Goal: Task Accomplishment & Management: Use online tool/utility

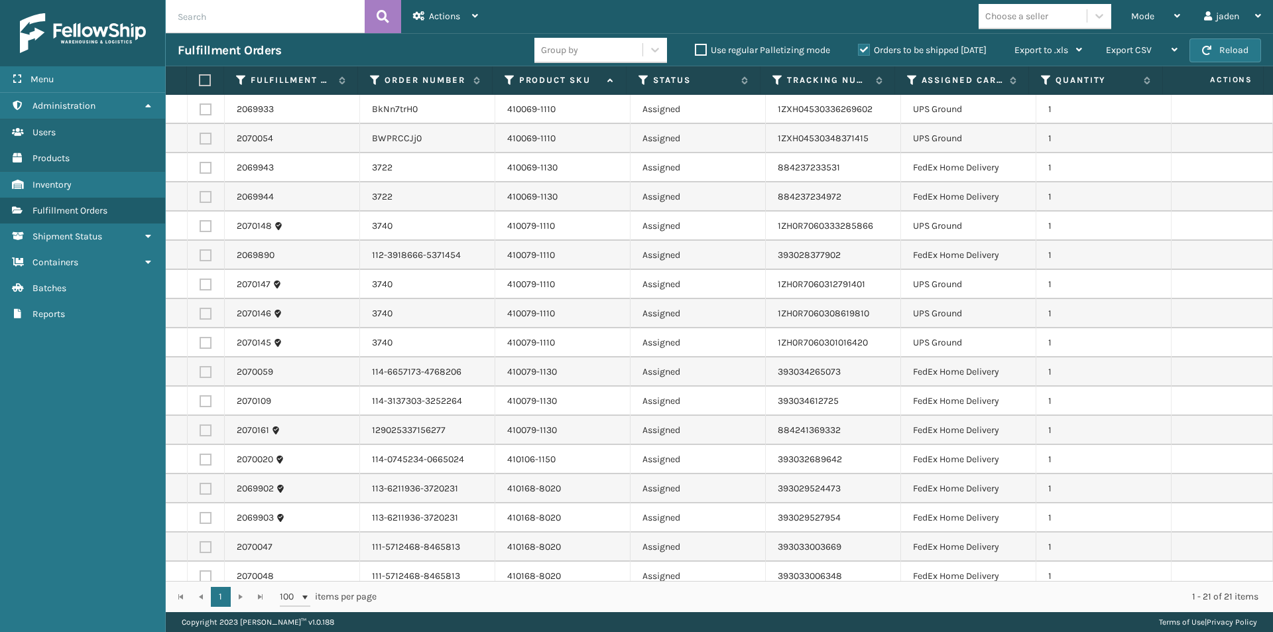
click at [865, 49] on label "Orders to be shipped [DATE]" at bounding box center [922, 49] width 129 height 11
click at [859, 49] on input "Orders to be shipped [DATE]" at bounding box center [858, 46] width 1 height 9
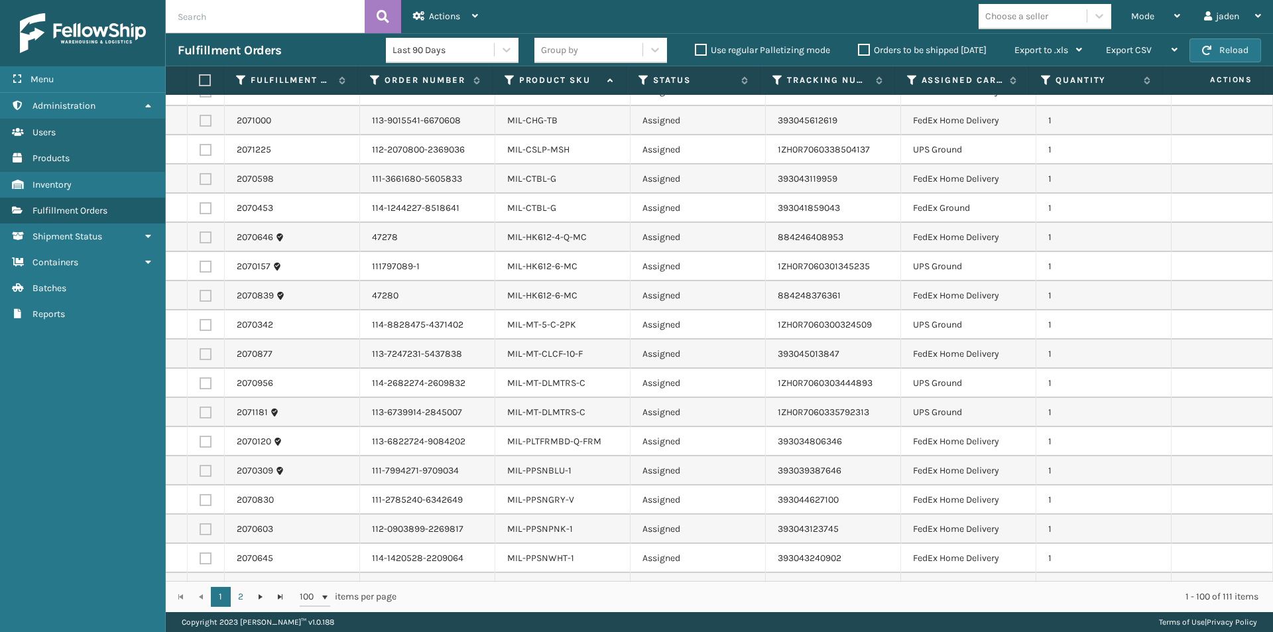
scroll to position [2431, 0]
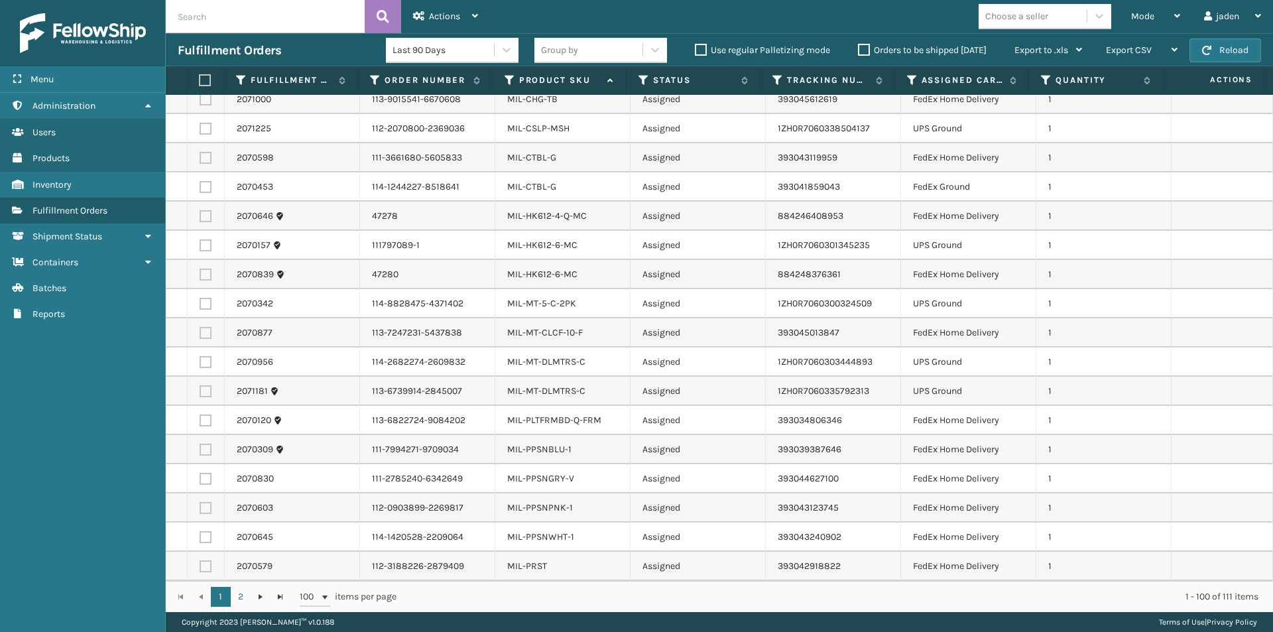
click at [205, 365] on label at bounding box center [206, 362] width 12 height 12
click at [200, 365] on input "checkbox" at bounding box center [200, 360] width 1 height 9
checkbox input "true"
click at [208, 389] on label at bounding box center [206, 391] width 12 height 12
click at [200, 389] on input "checkbox" at bounding box center [200, 389] width 1 height 9
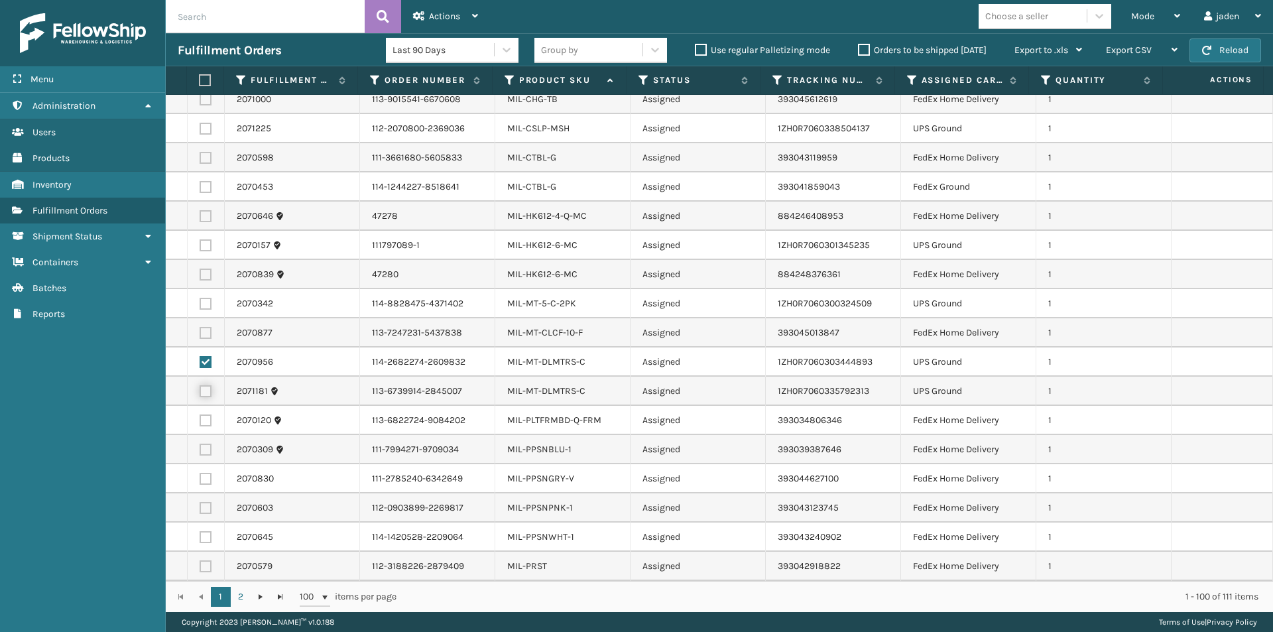
checkbox input "true"
click at [202, 302] on label at bounding box center [206, 304] width 12 height 12
click at [200, 302] on input "checkbox" at bounding box center [200, 302] width 1 height 9
checkbox input "true"
click at [209, 244] on label at bounding box center [206, 245] width 12 height 12
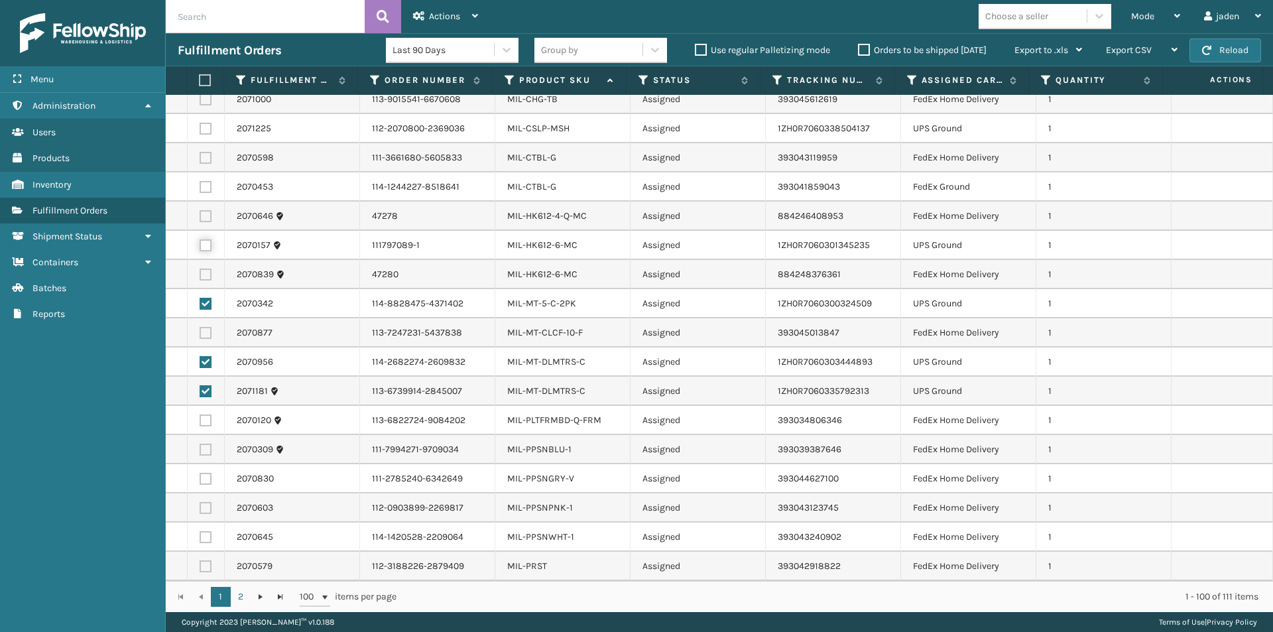
click at [200, 244] on input "checkbox" at bounding box center [200, 243] width 1 height 9
checkbox input "true"
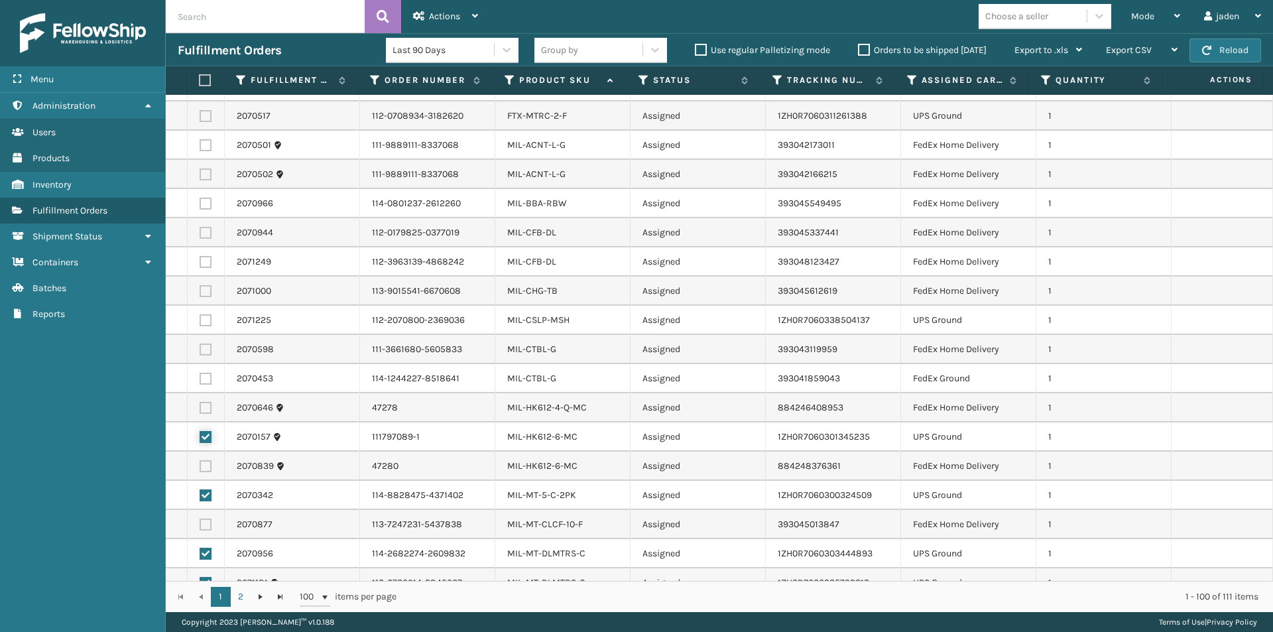
scroll to position [2232, 0]
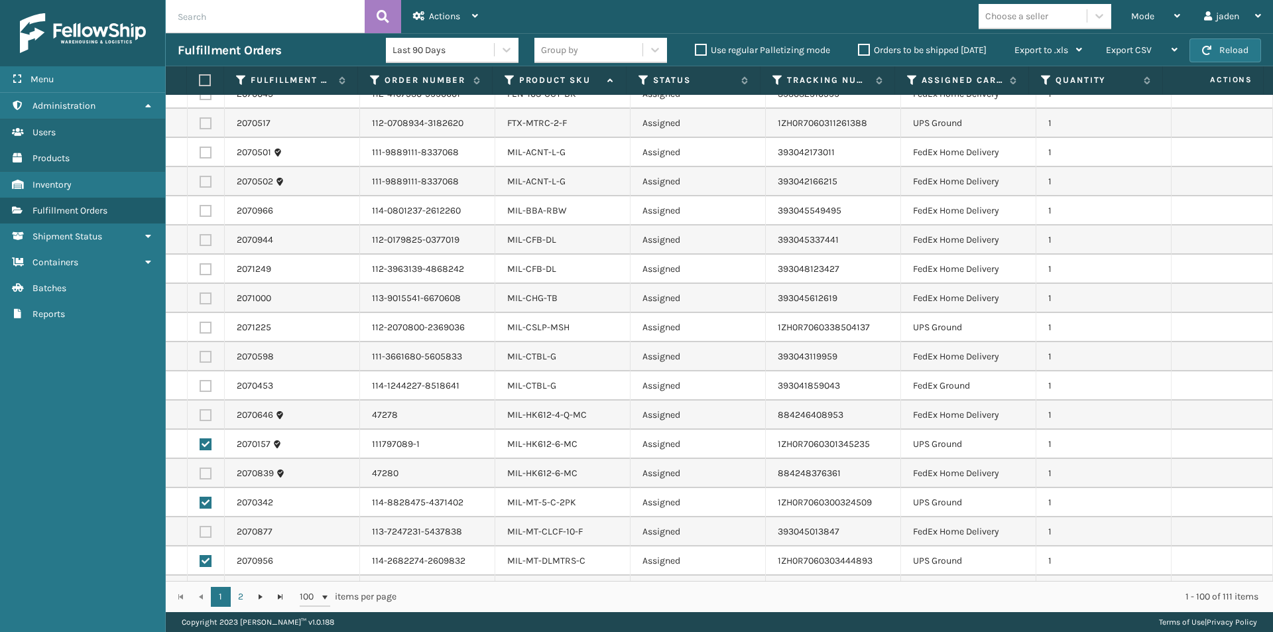
click at [208, 326] on label at bounding box center [206, 328] width 12 height 12
click at [200, 326] on input "checkbox" at bounding box center [200, 326] width 1 height 9
checkbox input "true"
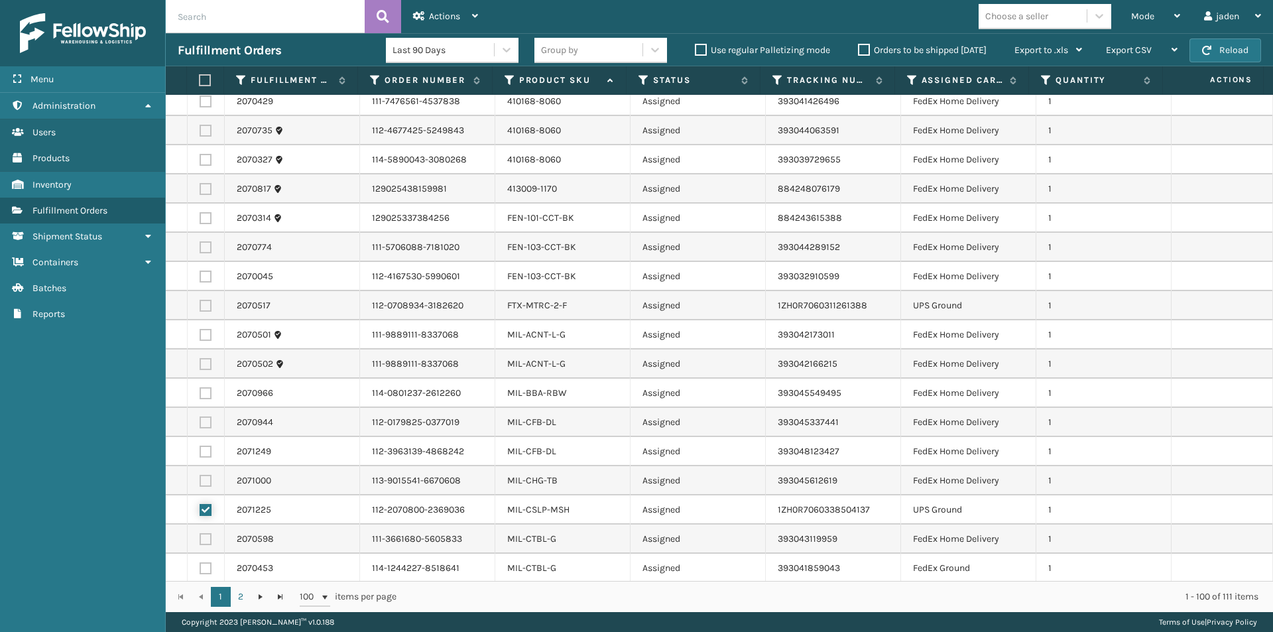
scroll to position [2033, 0]
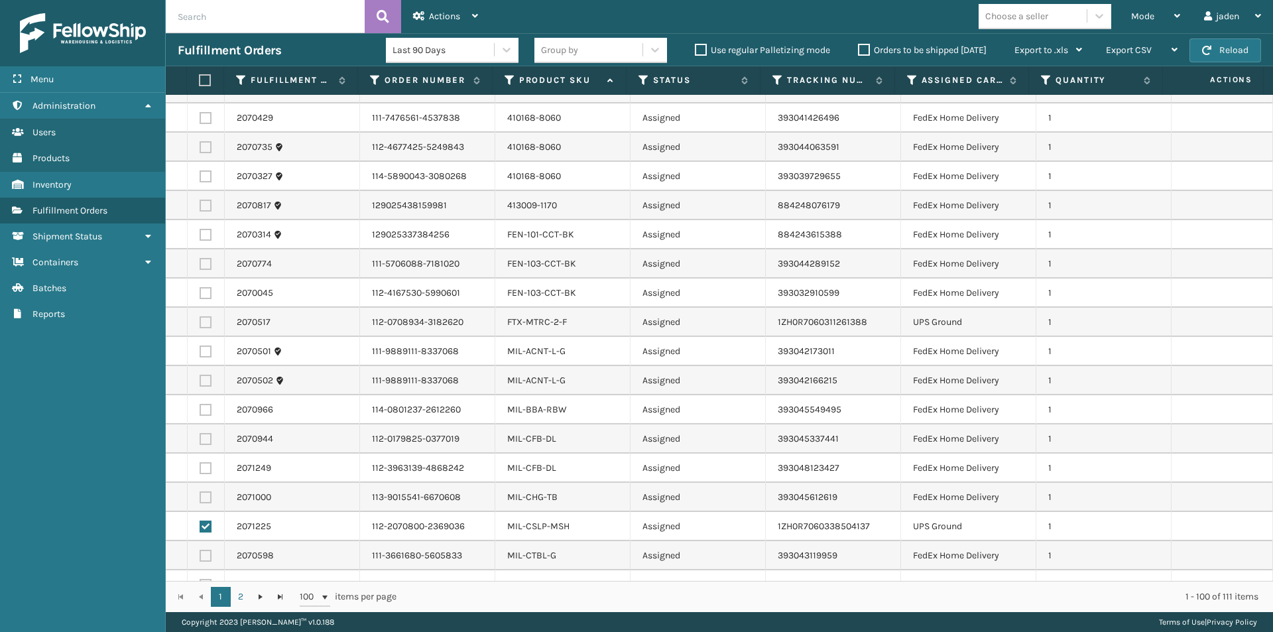
click at [202, 323] on label at bounding box center [206, 322] width 12 height 12
click at [200, 323] on input "checkbox" at bounding box center [200, 320] width 1 height 9
checkbox input "true"
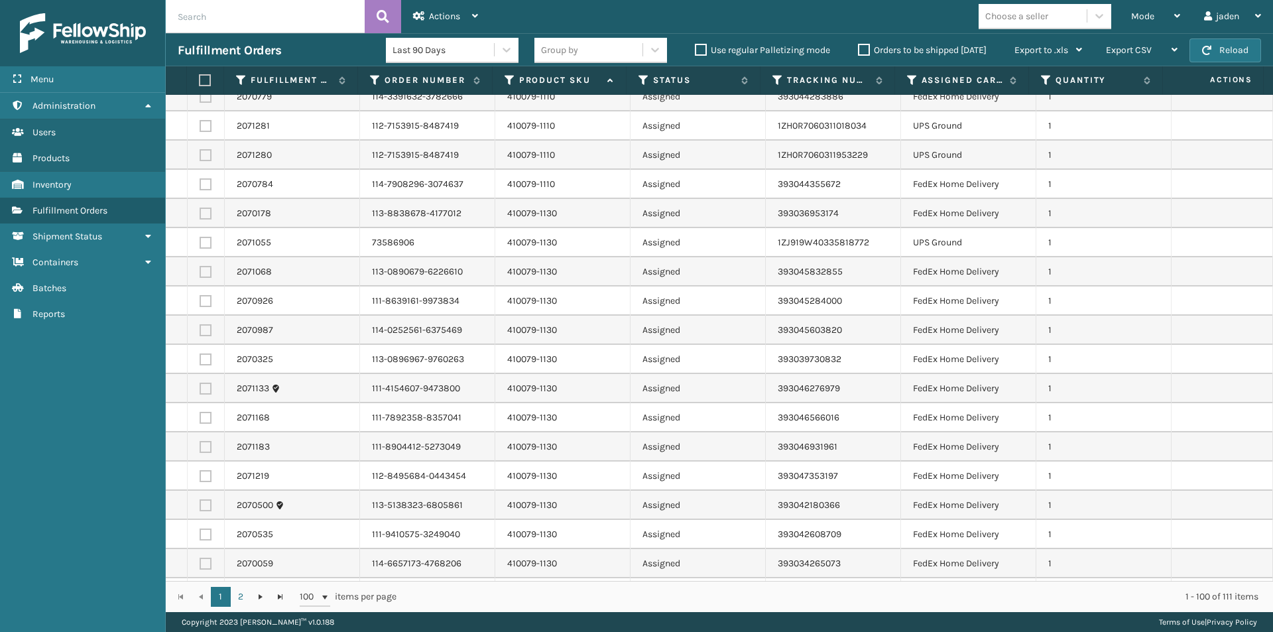
scroll to position [442, 0]
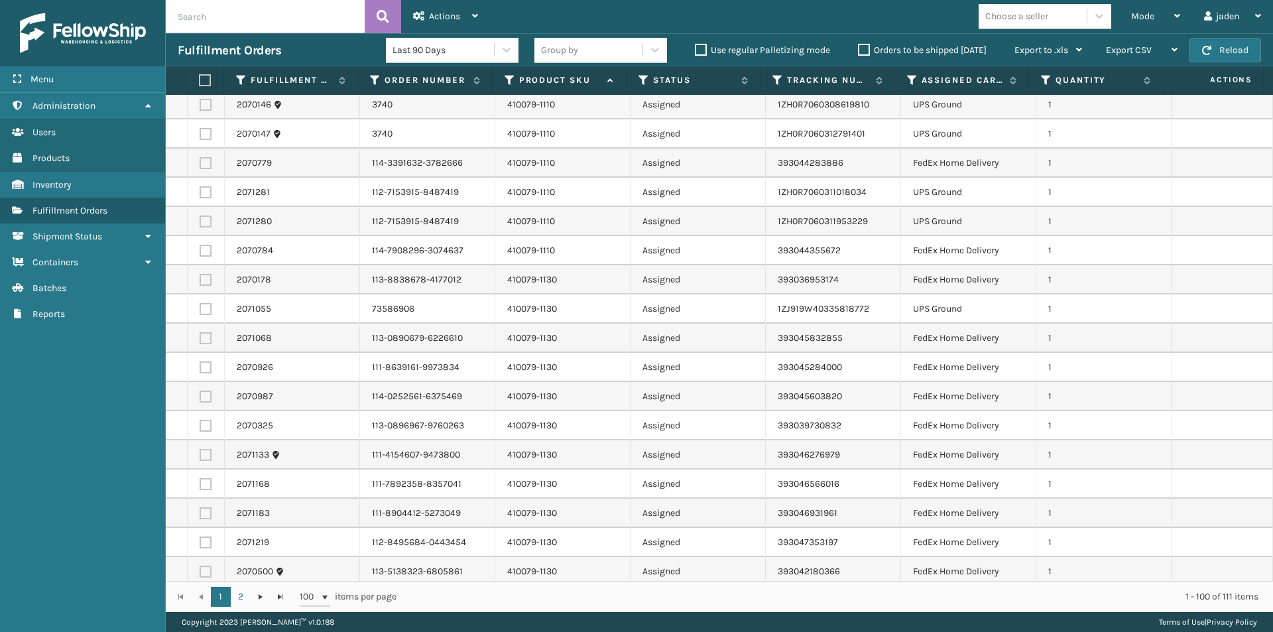
click at [204, 310] on label at bounding box center [206, 309] width 12 height 12
click at [200, 310] on input "checkbox" at bounding box center [200, 307] width 1 height 9
checkbox input "true"
click at [203, 227] on td at bounding box center [206, 221] width 37 height 29
click at [202, 227] on label at bounding box center [206, 221] width 12 height 12
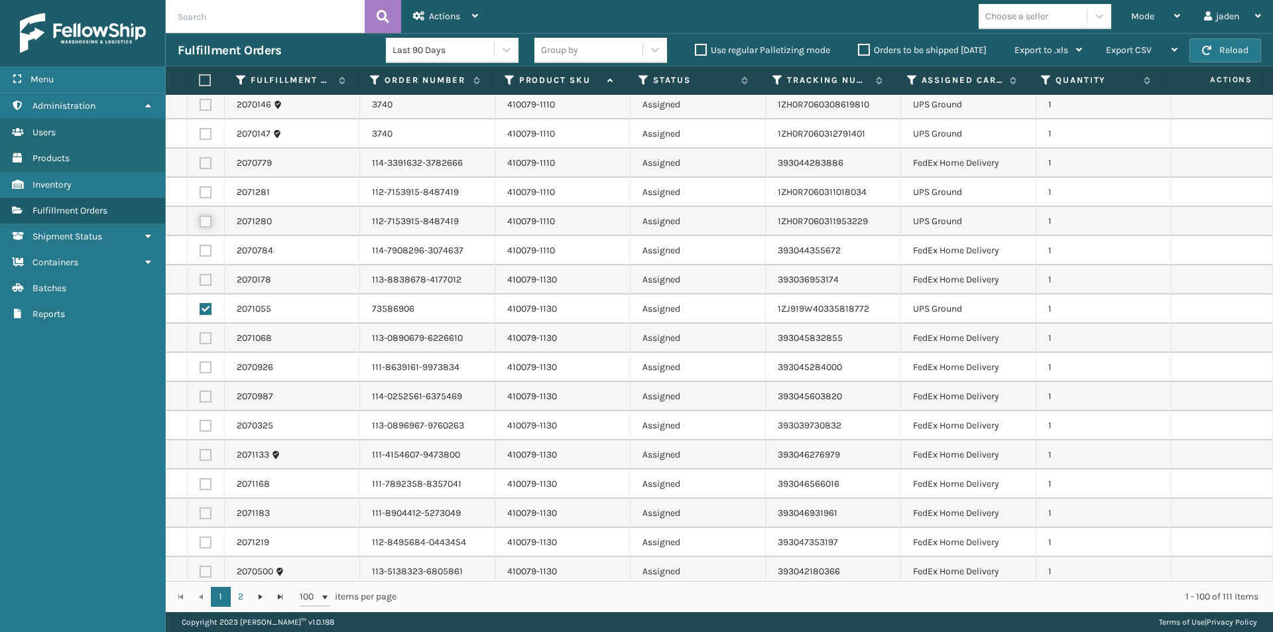
click at [200, 224] on input "checkbox" at bounding box center [200, 219] width 1 height 9
checkbox input "true"
click at [203, 135] on label at bounding box center [206, 134] width 12 height 12
click at [200, 135] on input "checkbox" at bounding box center [200, 132] width 1 height 9
checkbox input "true"
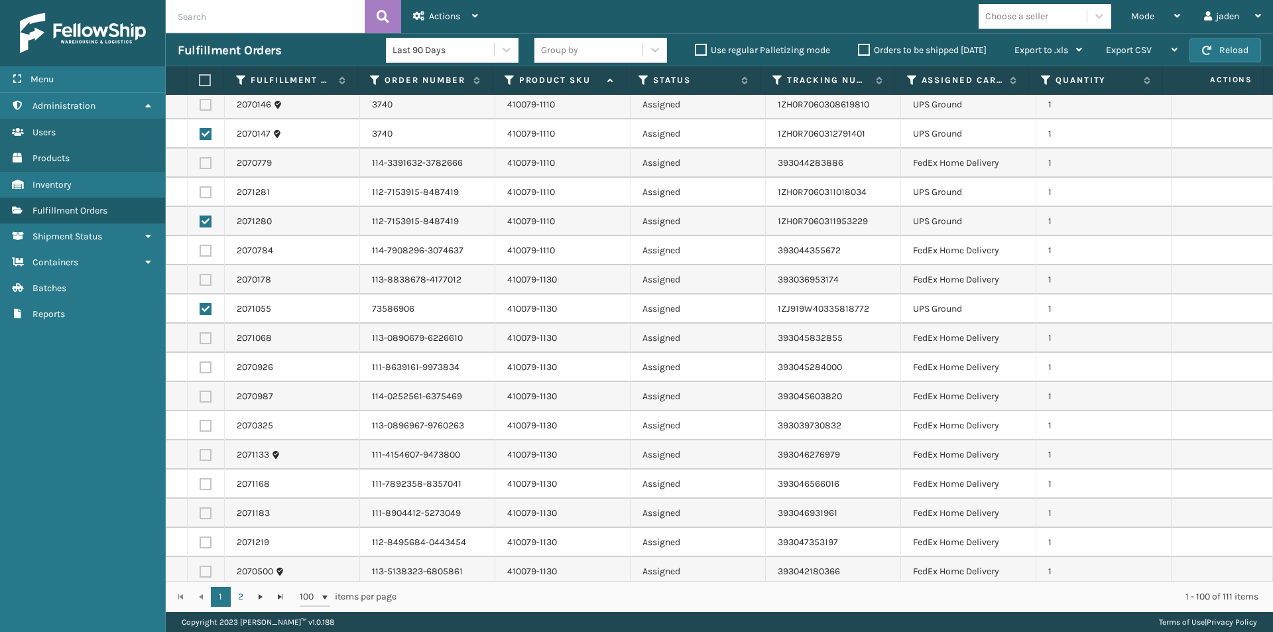
click at [204, 101] on label at bounding box center [206, 105] width 12 height 12
click at [200, 101] on input "checkbox" at bounding box center [200, 103] width 1 height 9
checkbox input "true"
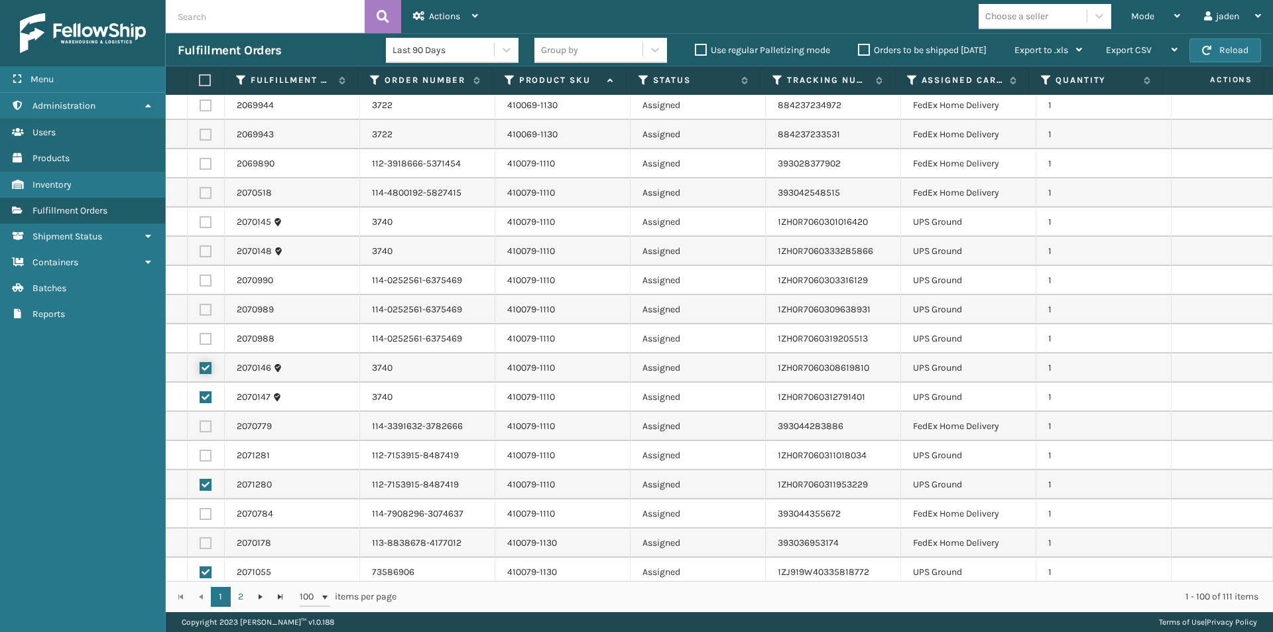
scroll to position [177, 0]
drag, startPoint x: 200, startPoint y: 223, endPoint x: 202, endPoint y: 261, distance: 37.2
click at [201, 228] on label at bounding box center [206, 224] width 12 height 12
click at [200, 227] on input "checkbox" at bounding box center [200, 222] width 1 height 9
checkbox input "true"
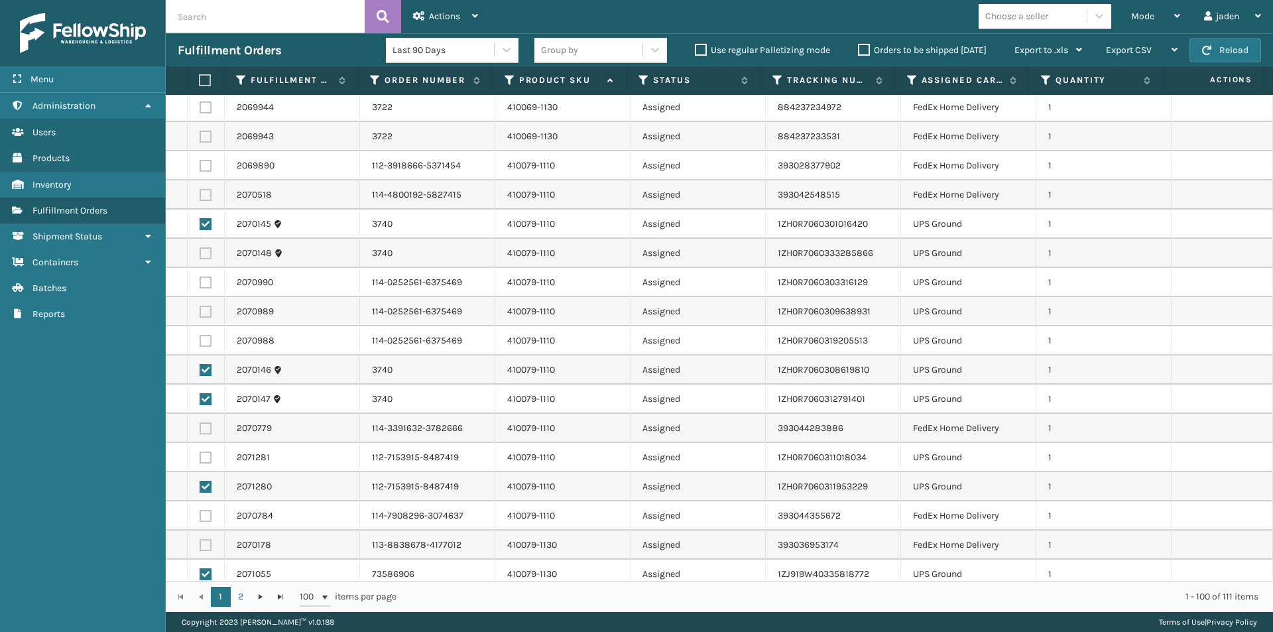
click at [202, 261] on td at bounding box center [206, 253] width 37 height 29
click at [202, 254] on label at bounding box center [206, 253] width 12 height 12
click at [200, 254] on input "checkbox" at bounding box center [200, 251] width 1 height 9
checkbox input "true"
click at [204, 280] on label at bounding box center [206, 282] width 12 height 12
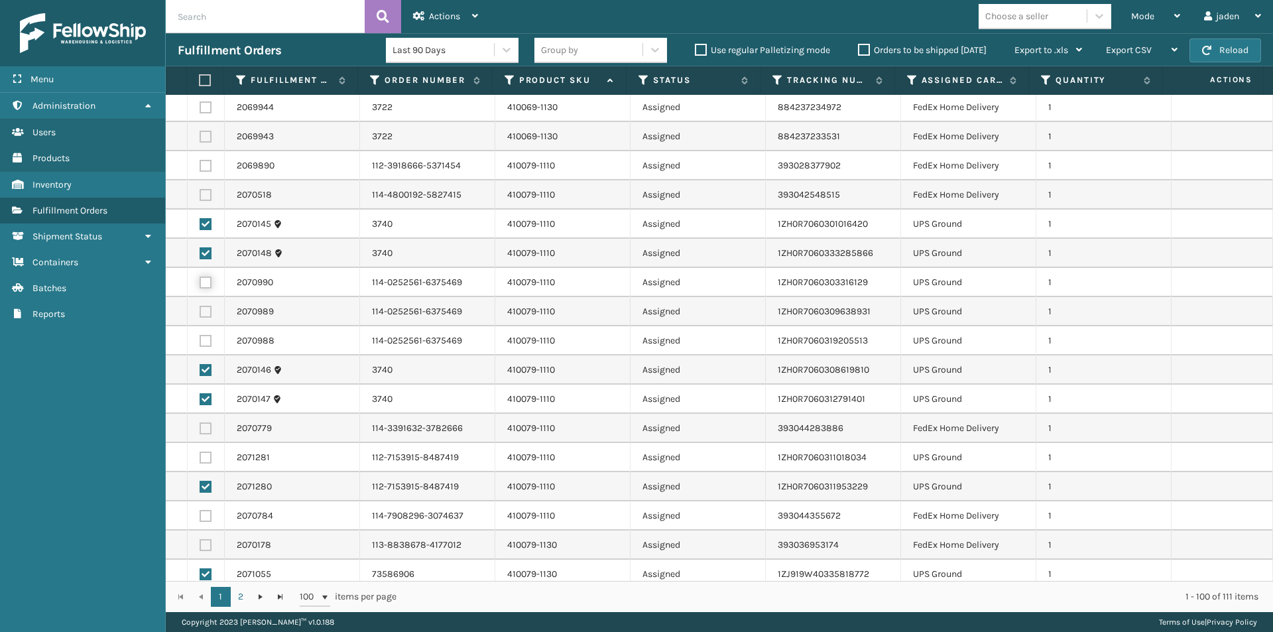
click at [200, 280] on input "checkbox" at bounding box center [200, 280] width 1 height 9
checkbox input "true"
click at [206, 316] on label at bounding box center [206, 312] width 12 height 12
click at [200, 314] on input "checkbox" at bounding box center [200, 310] width 1 height 9
checkbox input "true"
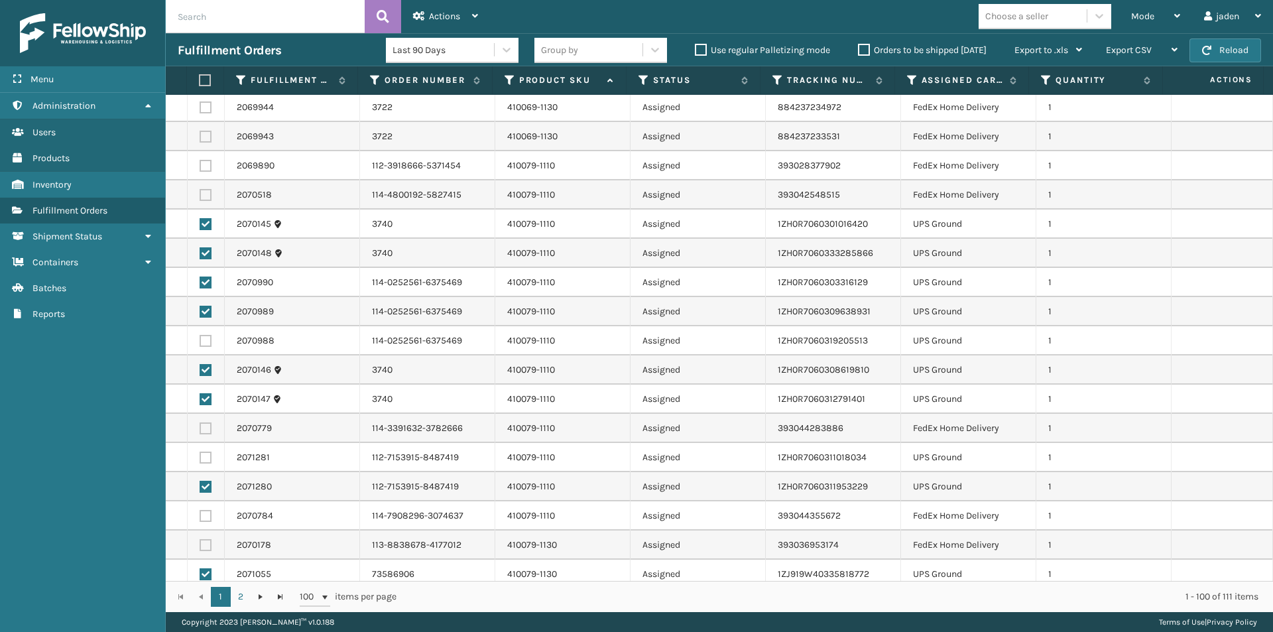
click at [206, 341] on label at bounding box center [206, 341] width 12 height 12
click at [200, 341] on input "checkbox" at bounding box center [200, 339] width 1 height 9
checkbox input "true"
click at [204, 460] on label at bounding box center [206, 457] width 12 height 12
click at [200, 460] on input "checkbox" at bounding box center [200, 455] width 1 height 9
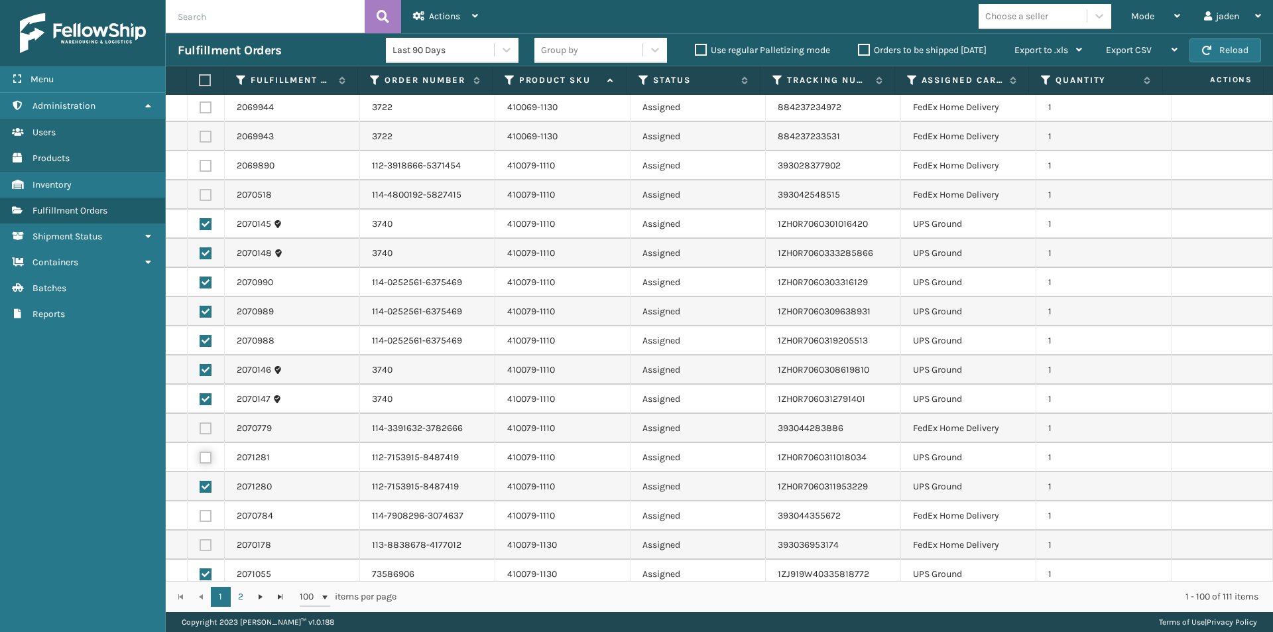
checkbox input "true"
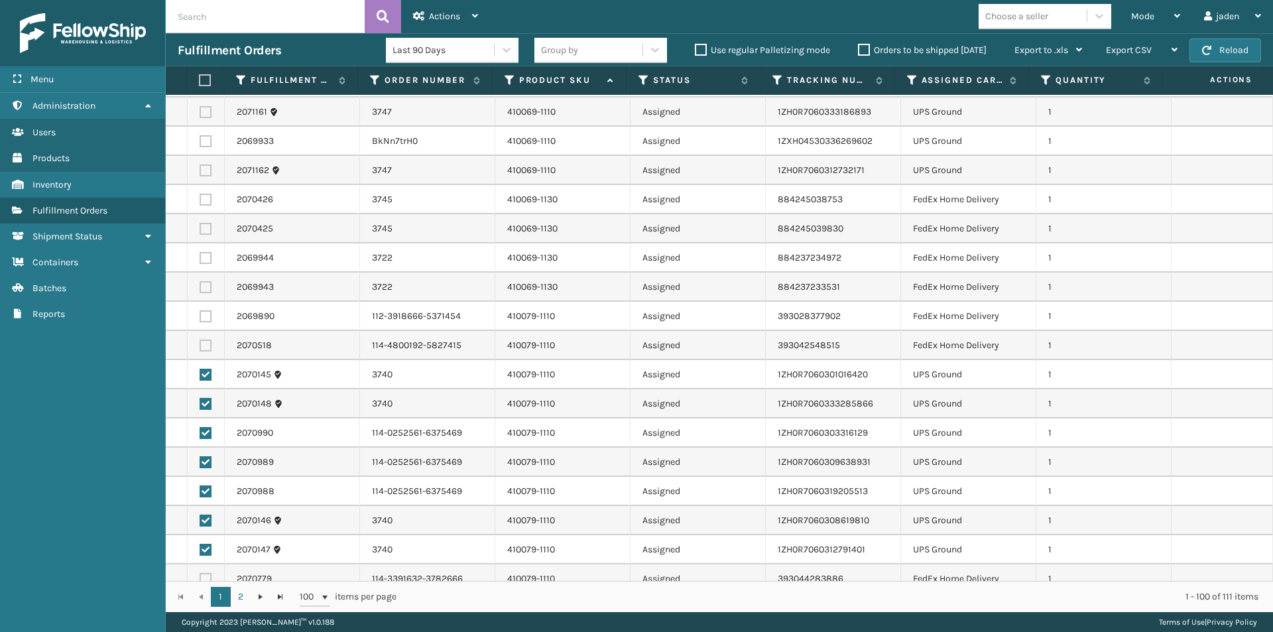
scroll to position [0, 0]
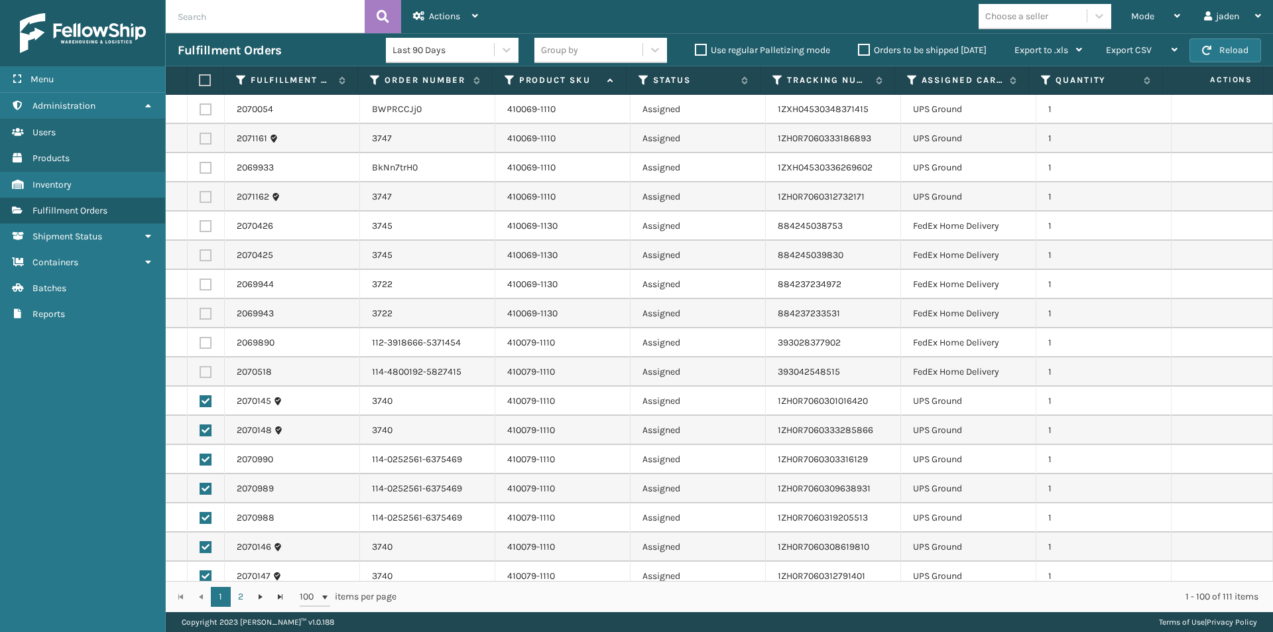
click at [213, 196] on td at bounding box center [206, 196] width 37 height 29
click at [201, 194] on label at bounding box center [206, 197] width 12 height 12
click at [200, 194] on input "checkbox" at bounding box center [200, 195] width 1 height 9
checkbox input "true"
click at [202, 171] on label at bounding box center [206, 168] width 12 height 12
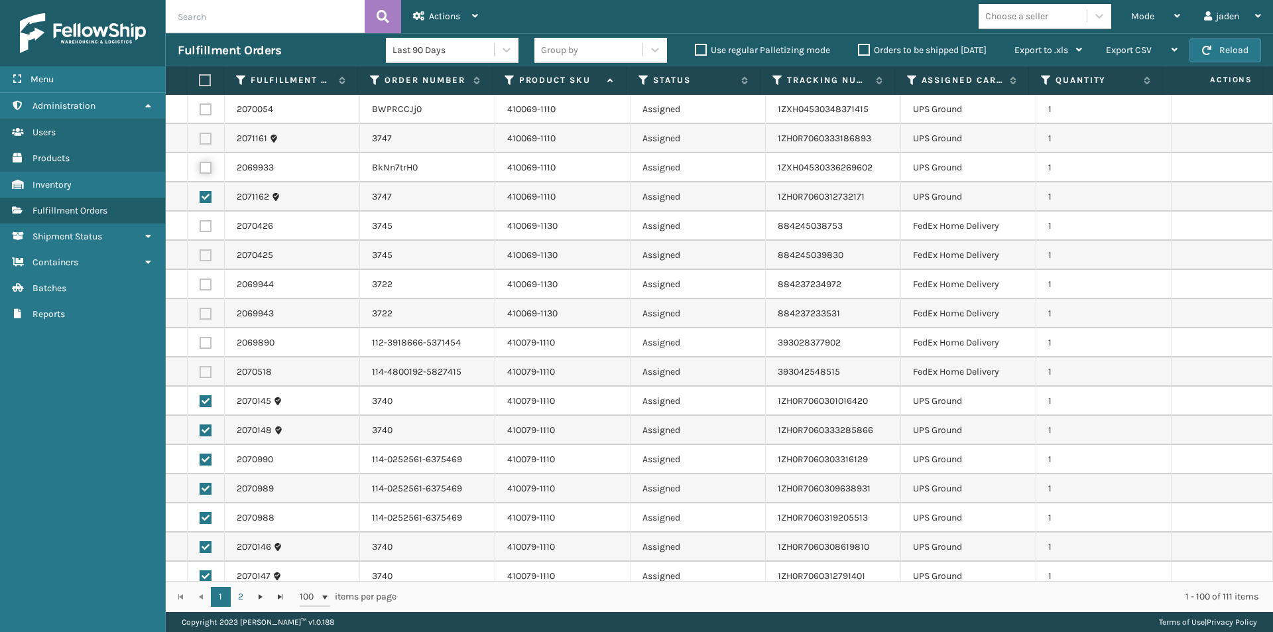
click at [200, 170] on input "checkbox" at bounding box center [200, 166] width 1 height 9
checkbox input "true"
click at [207, 144] on label at bounding box center [206, 139] width 12 height 12
click at [200, 141] on input "checkbox" at bounding box center [200, 137] width 1 height 9
checkbox input "true"
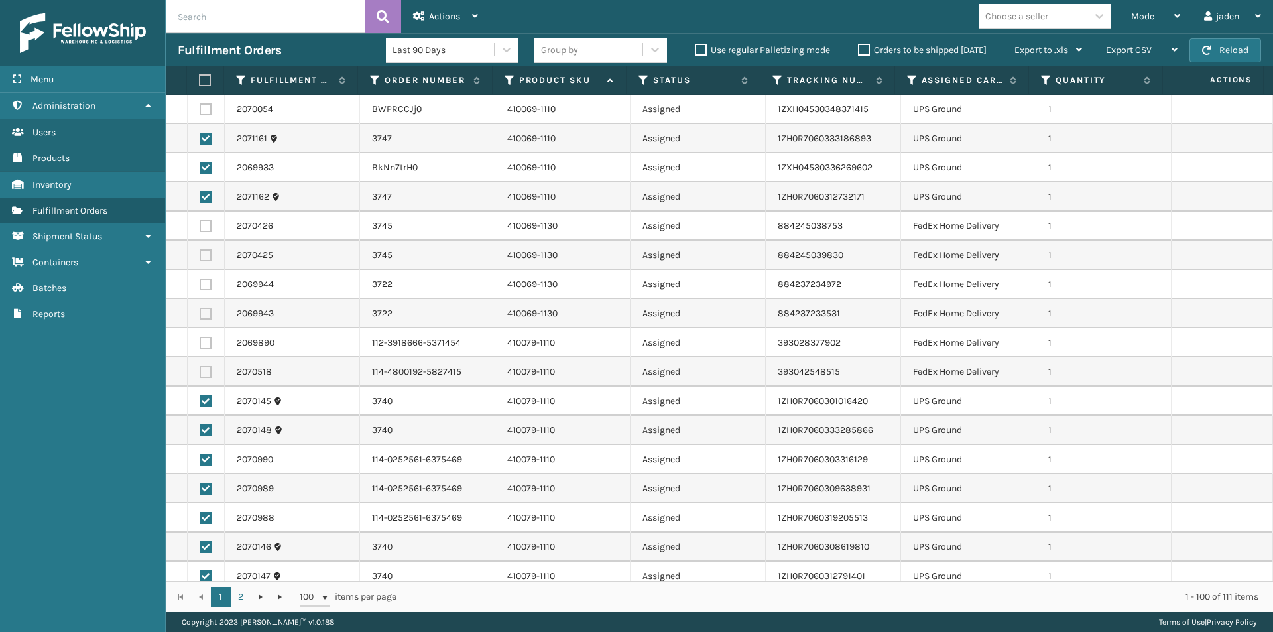
click at [206, 107] on label at bounding box center [206, 109] width 12 height 12
click at [200, 107] on input "checkbox" at bounding box center [200, 107] width 1 height 9
checkbox input "true"
click at [438, 11] on span "Actions" at bounding box center [444, 16] width 31 height 11
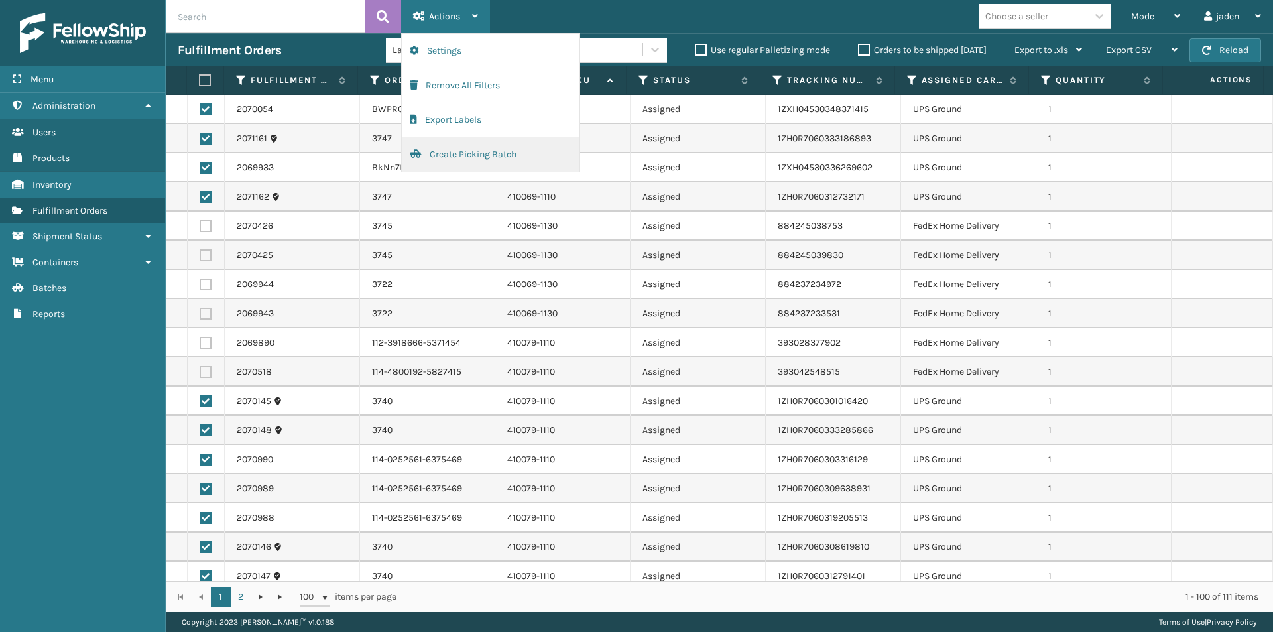
click at [471, 154] on button "Create Picking Batch" at bounding box center [491, 154] width 178 height 34
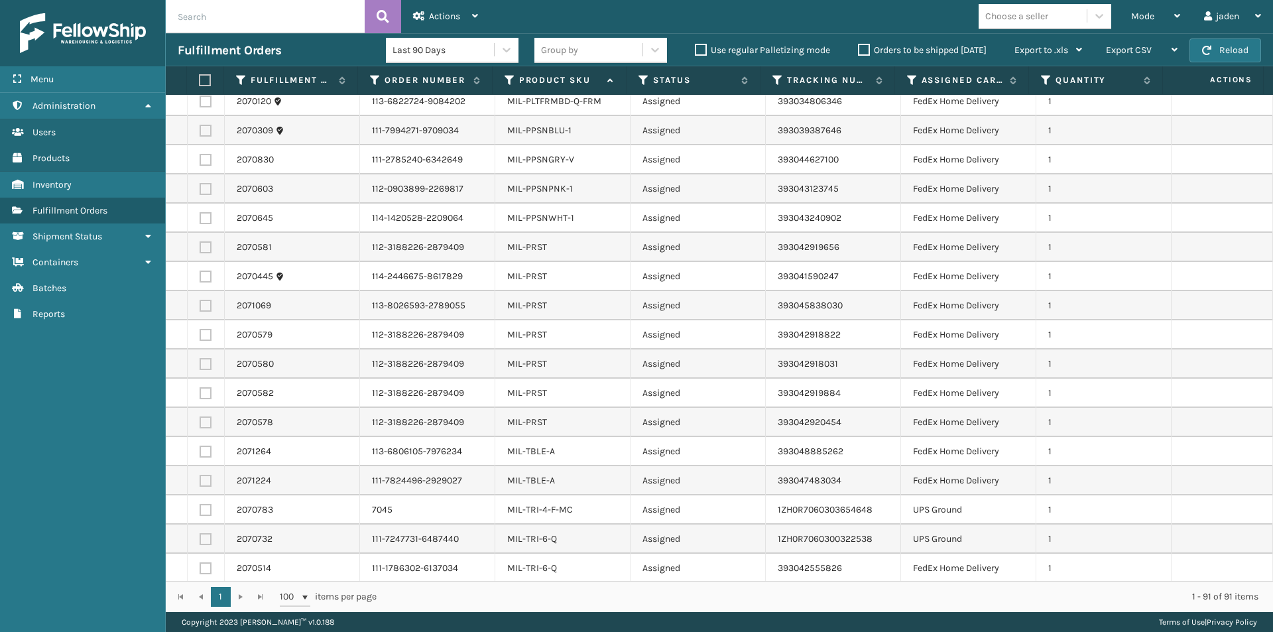
scroll to position [2169, 0]
click at [1223, 40] on button "Reload" at bounding box center [1225, 50] width 72 height 24
click at [209, 508] on label at bounding box center [206, 508] width 12 height 12
click at [200, 508] on input "checkbox" at bounding box center [200, 506] width 1 height 9
checkbox input "true"
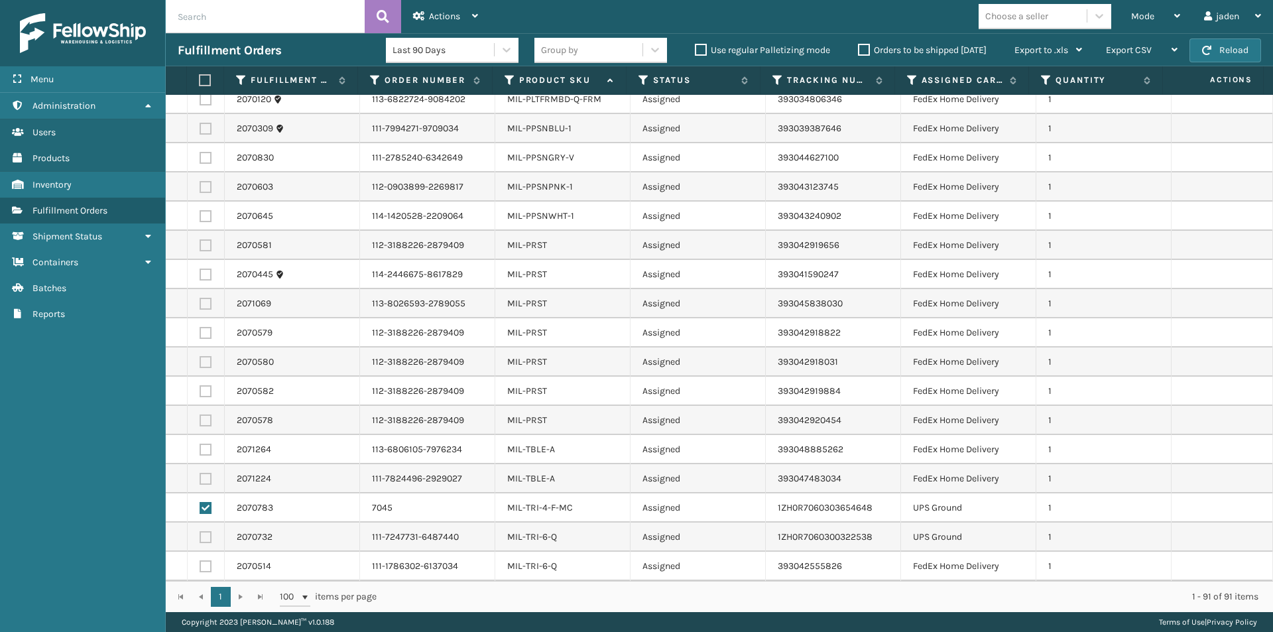
click at [202, 537] on label at bounding box center [206, 537] width 12 height 12
click at [200, 537] on input "checkbox" at bounding box center [200, 535] width 1 height 9
checkbox input "true"
click at [427, 21] on div "Actions" at bounding box center [445, 16] width 65 height 33
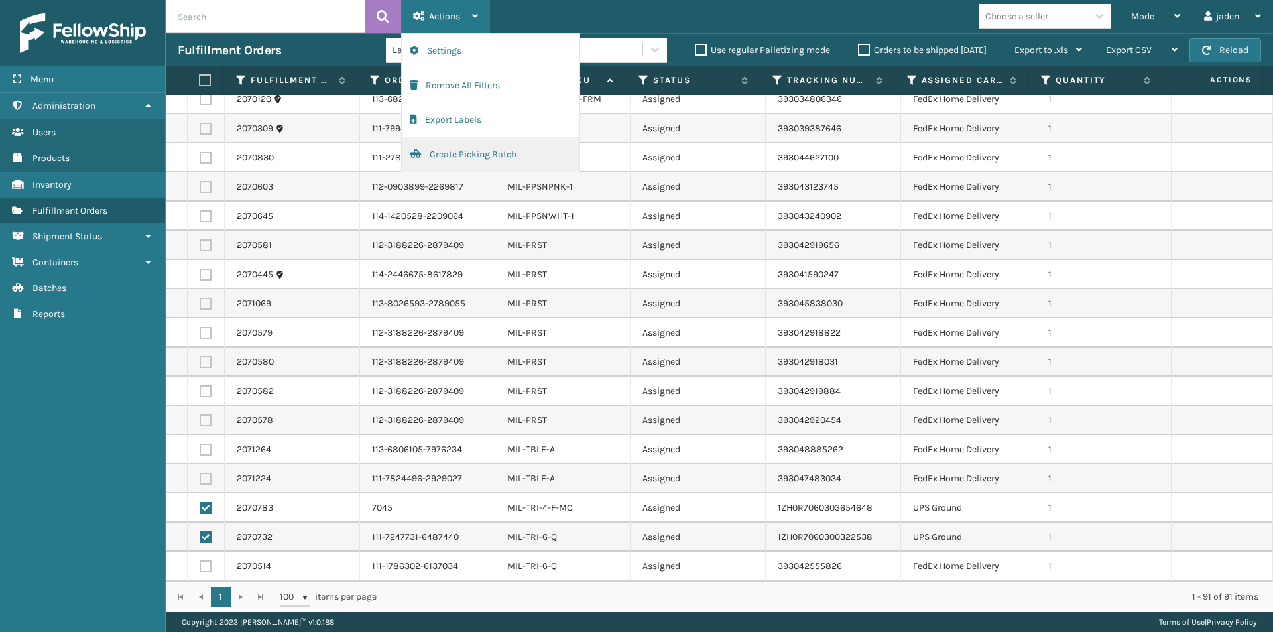
click at [448, 147] on button "Create Picking Batch" at bounding box center [491, 154] width 178 height 34
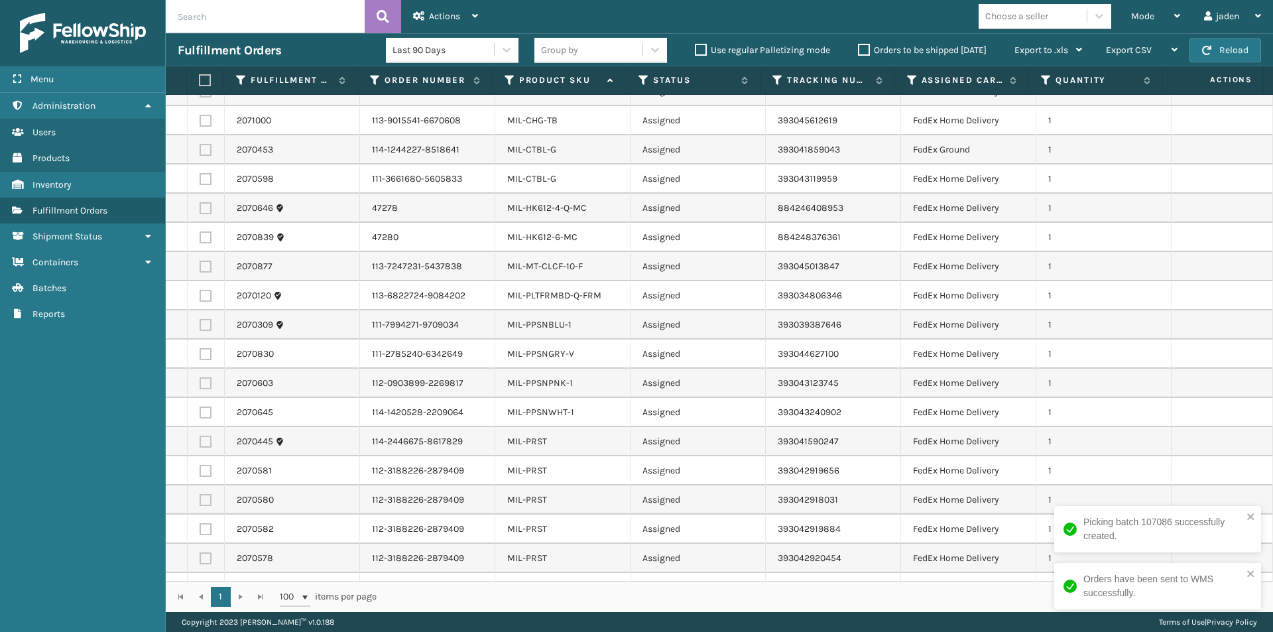
scroll to position [2110, 0]
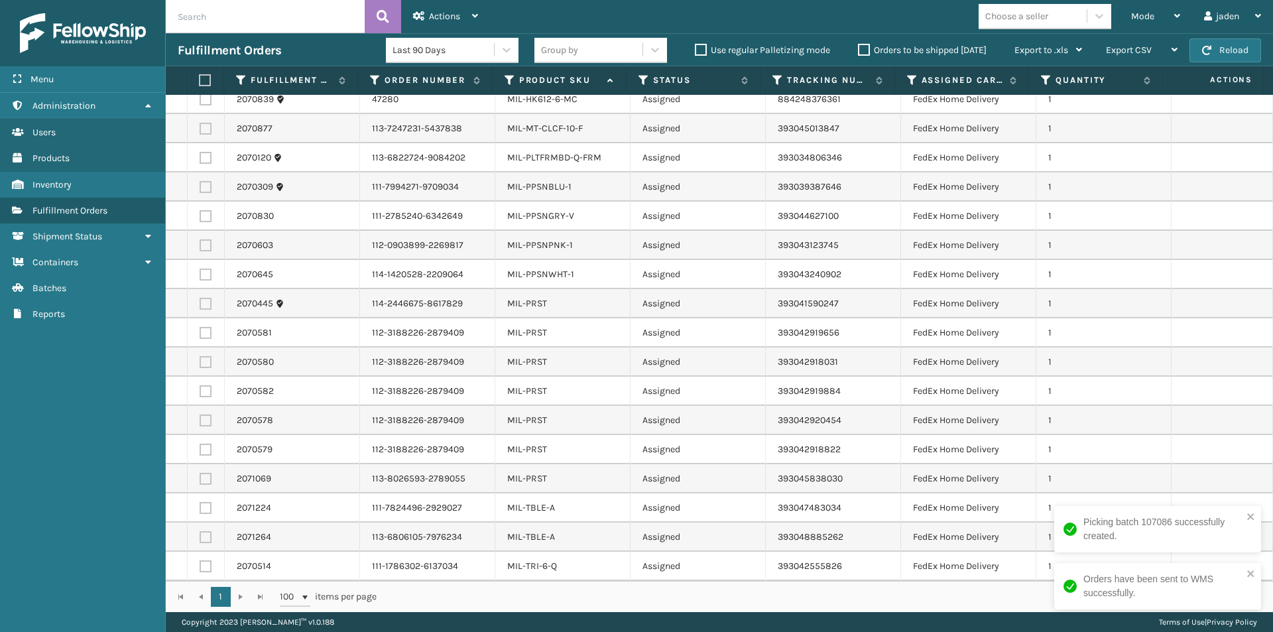
click at [208, 83] on label at bounding box center [203, 80] width 9 height 12
click at [200, 83] on input "checkbox" at bounding box center [199, 80] width 1 height 9
checkbox input "true"
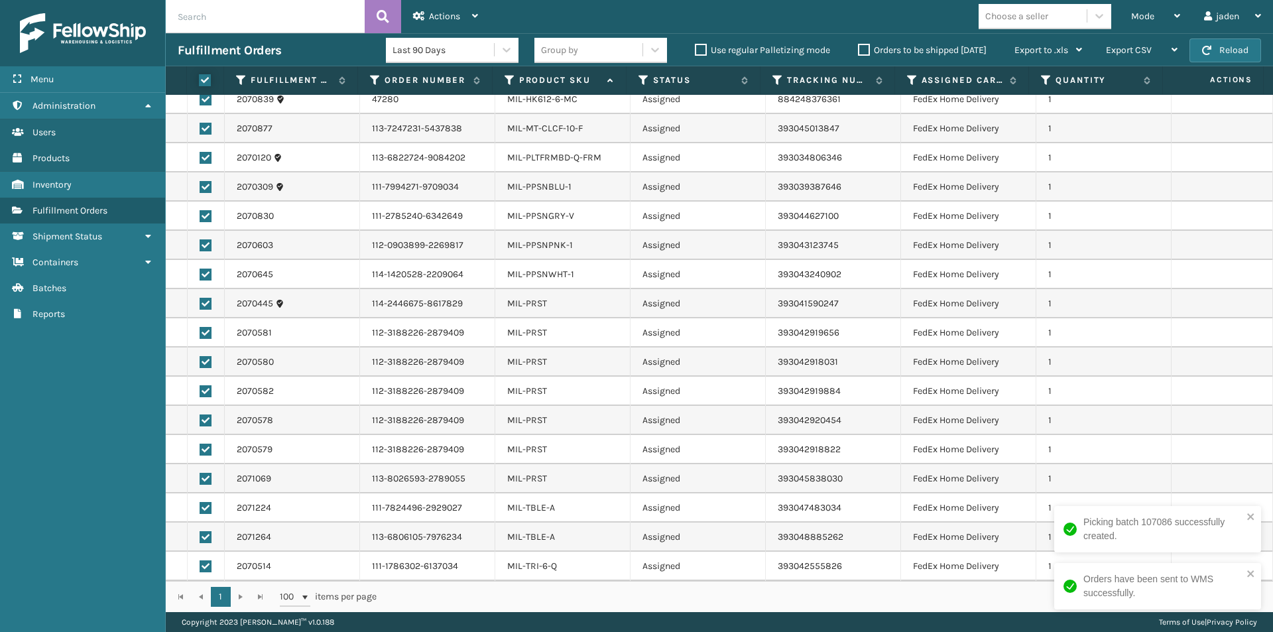
checkbox input "true"
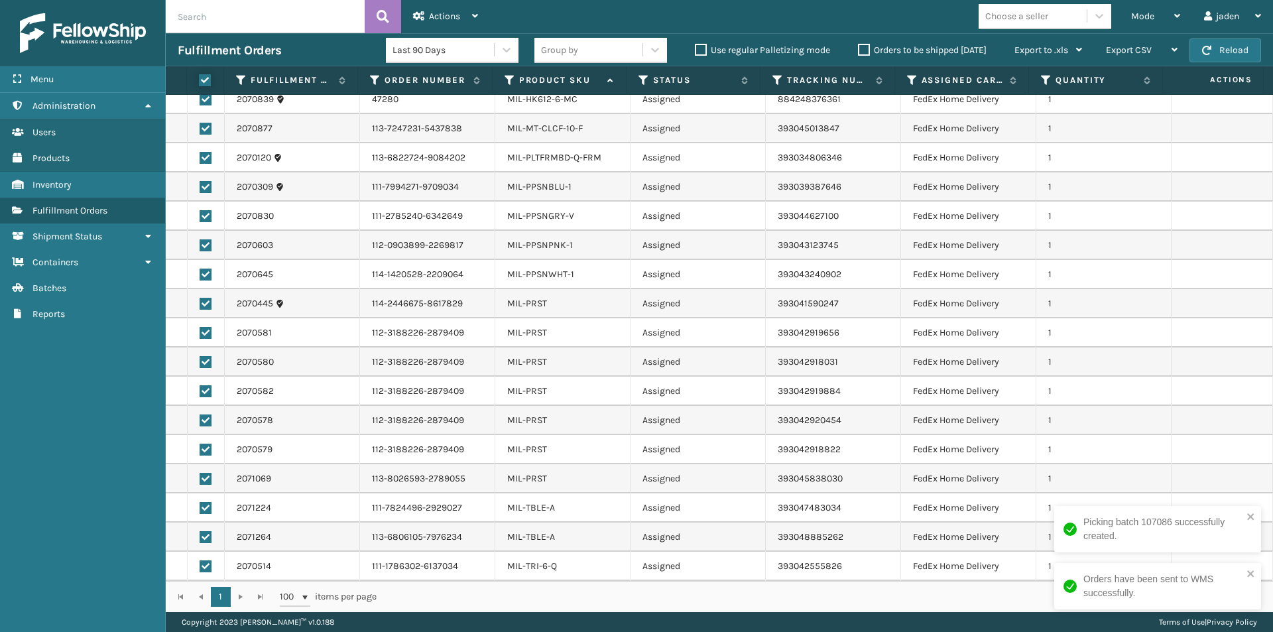
checkbox input "true"
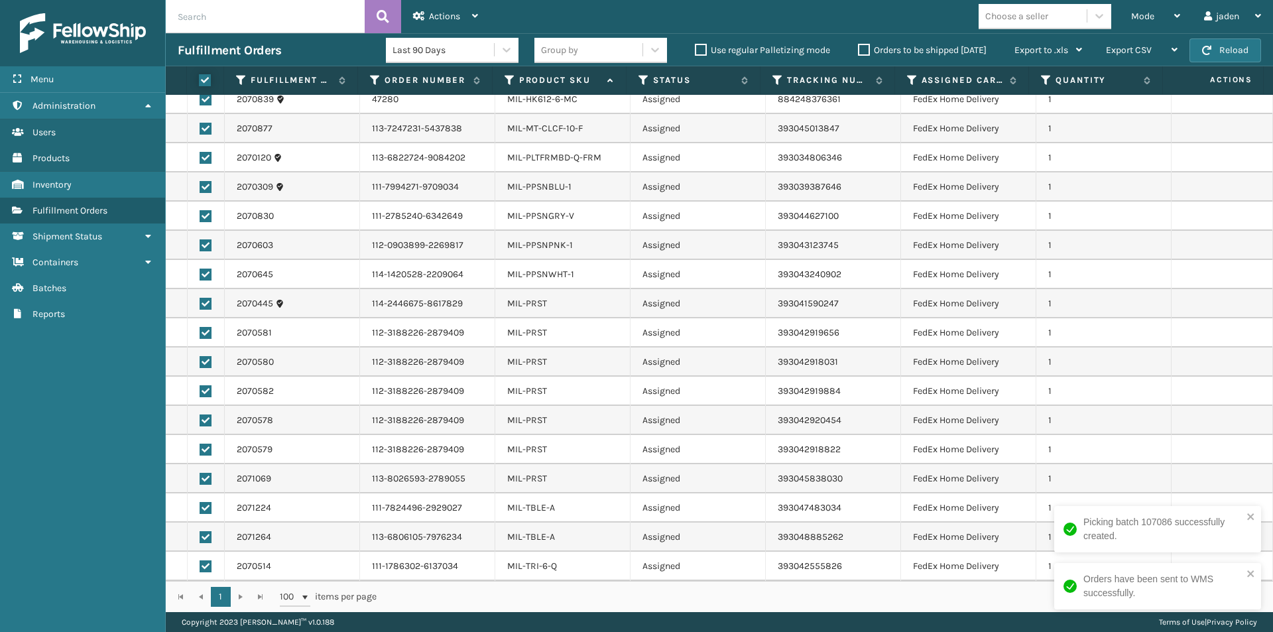
checkbox input "true"
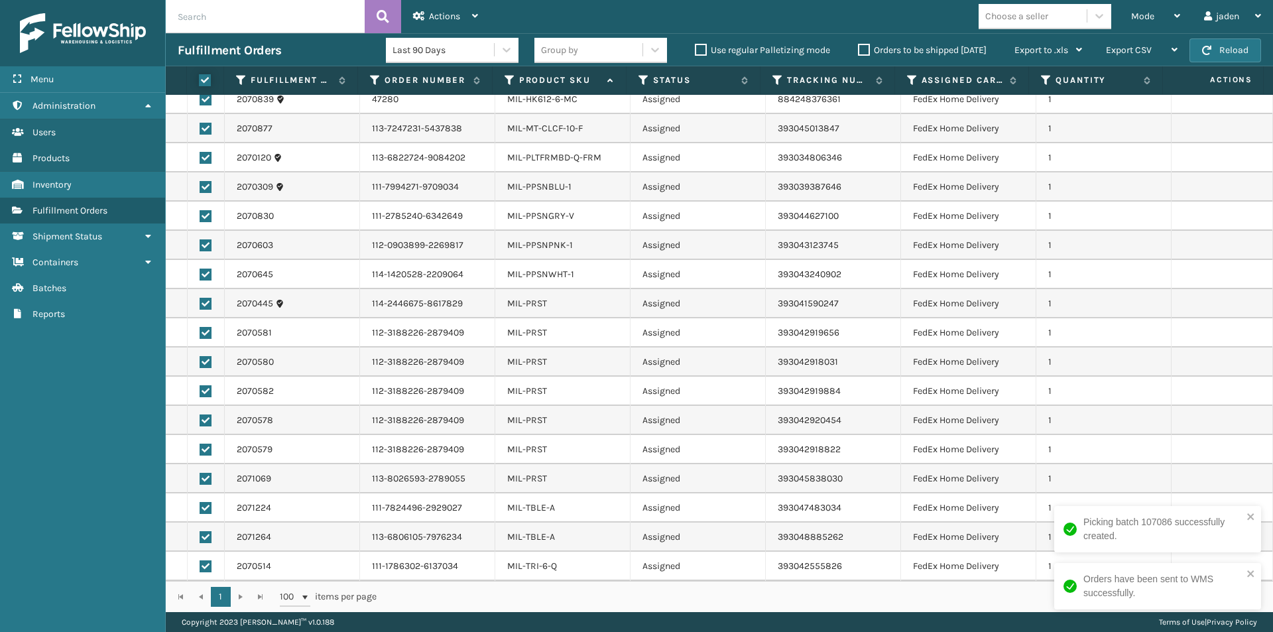
checkbox input "true"
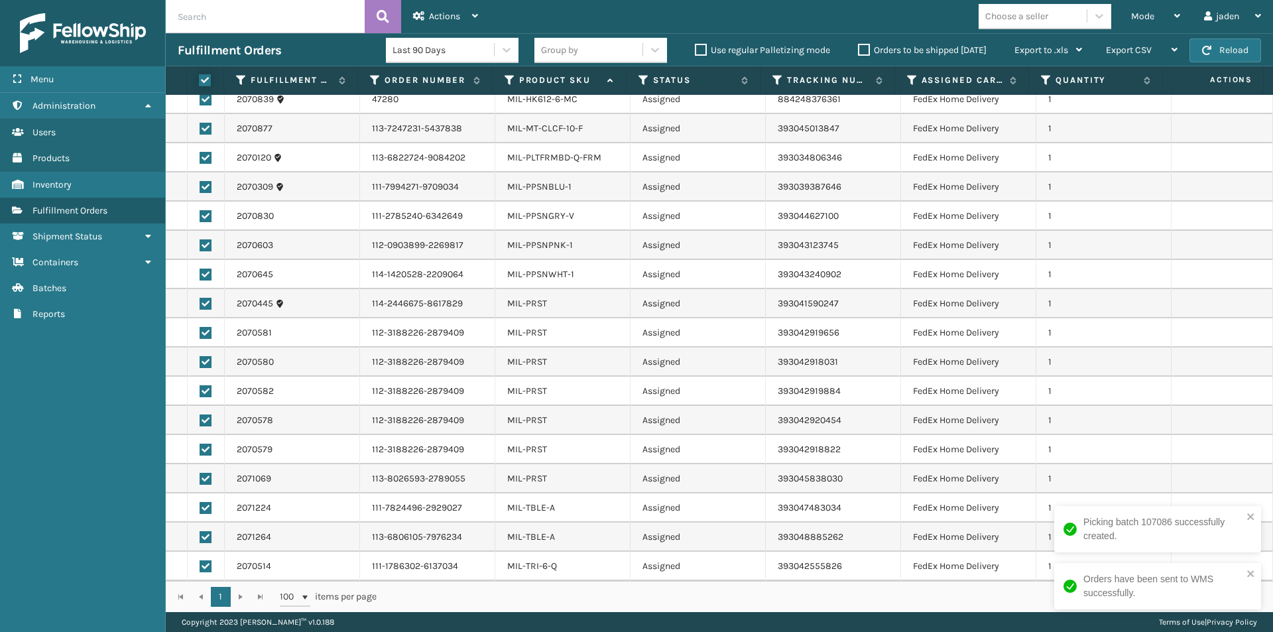
checkbox input "true"
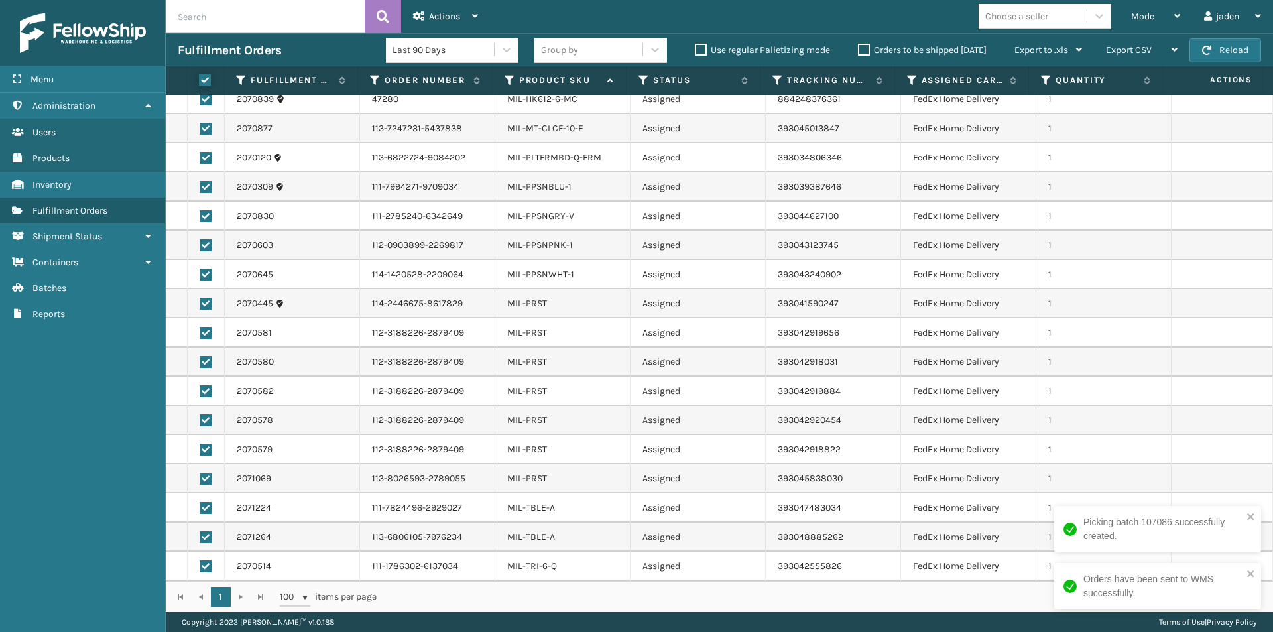
checkbox input "true"
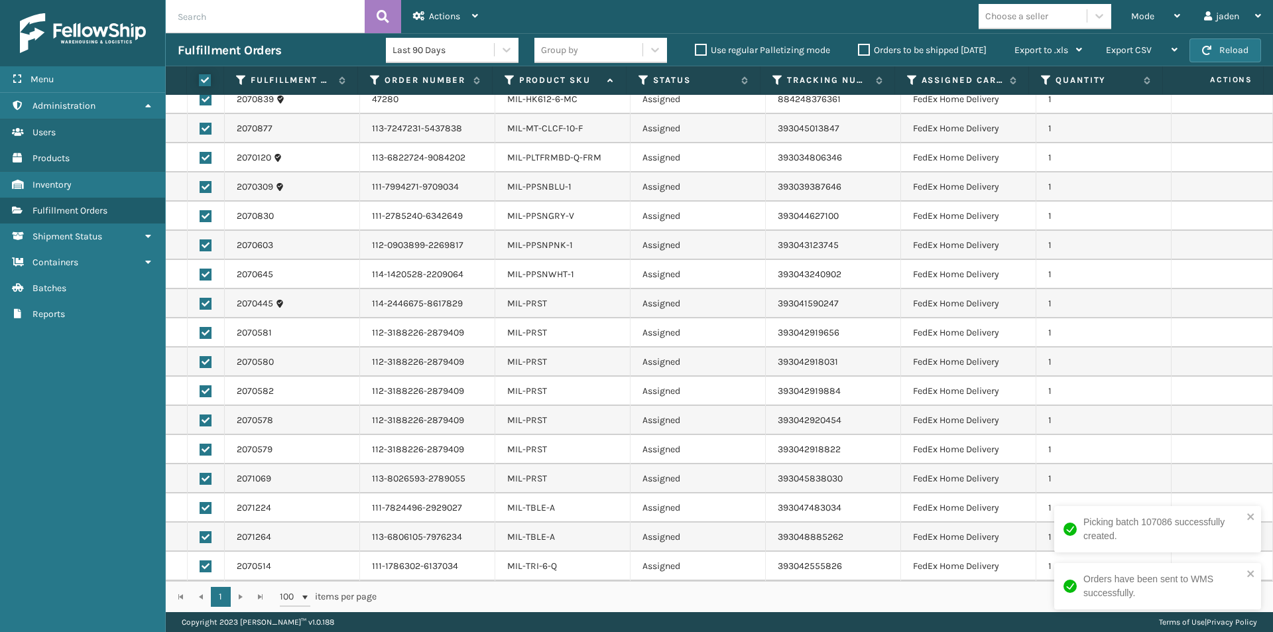
checkbox input "true"
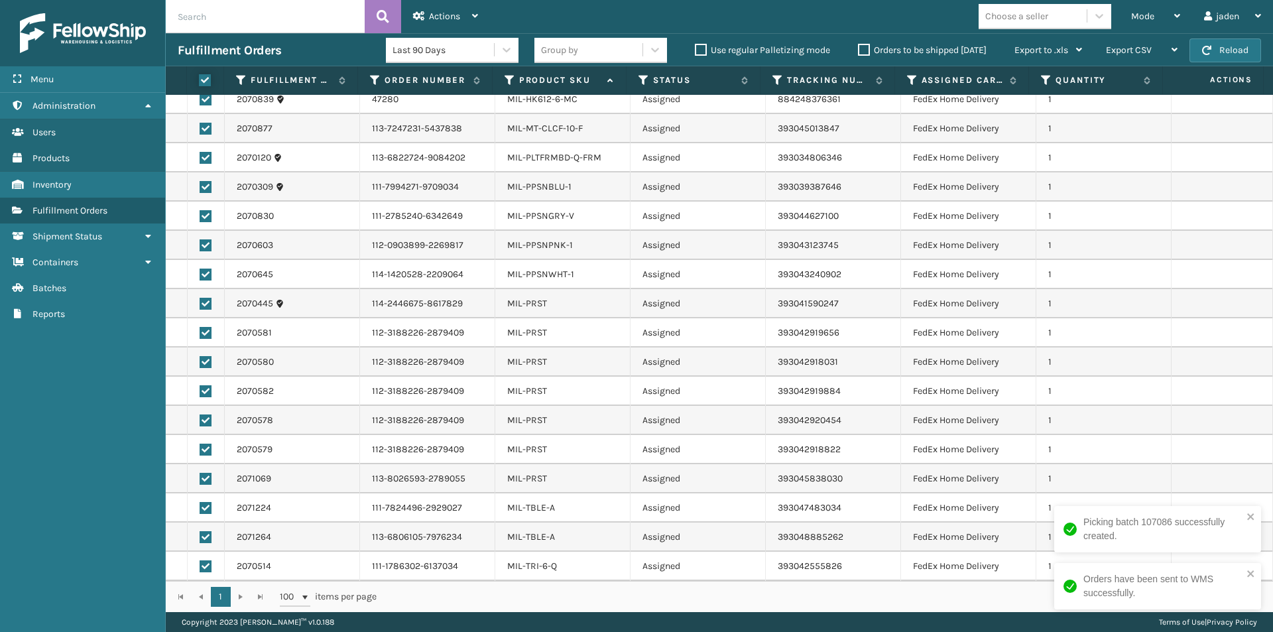
checkbox input "true"
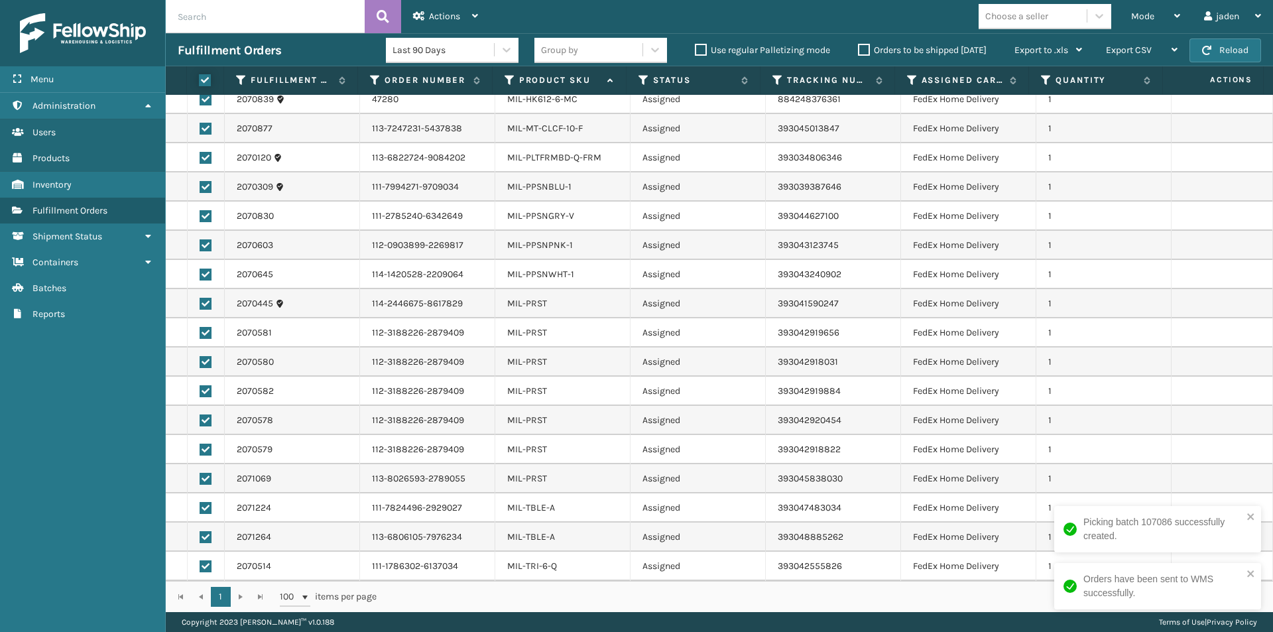
checkbox input "true"
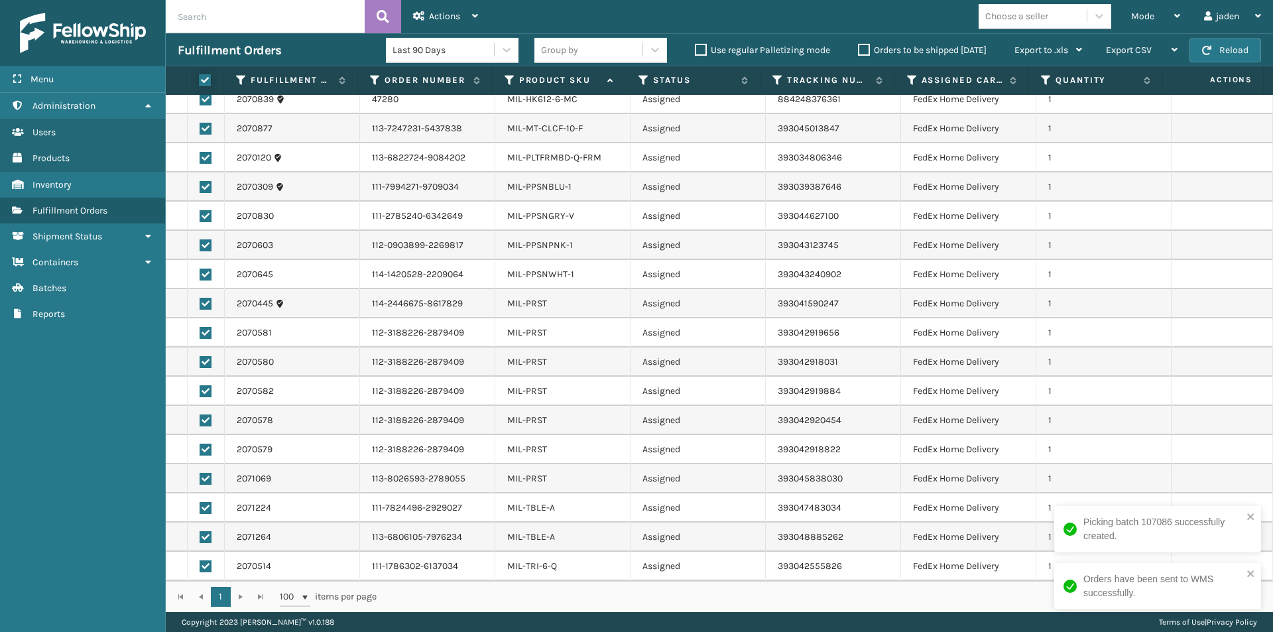
checkbox input "true"
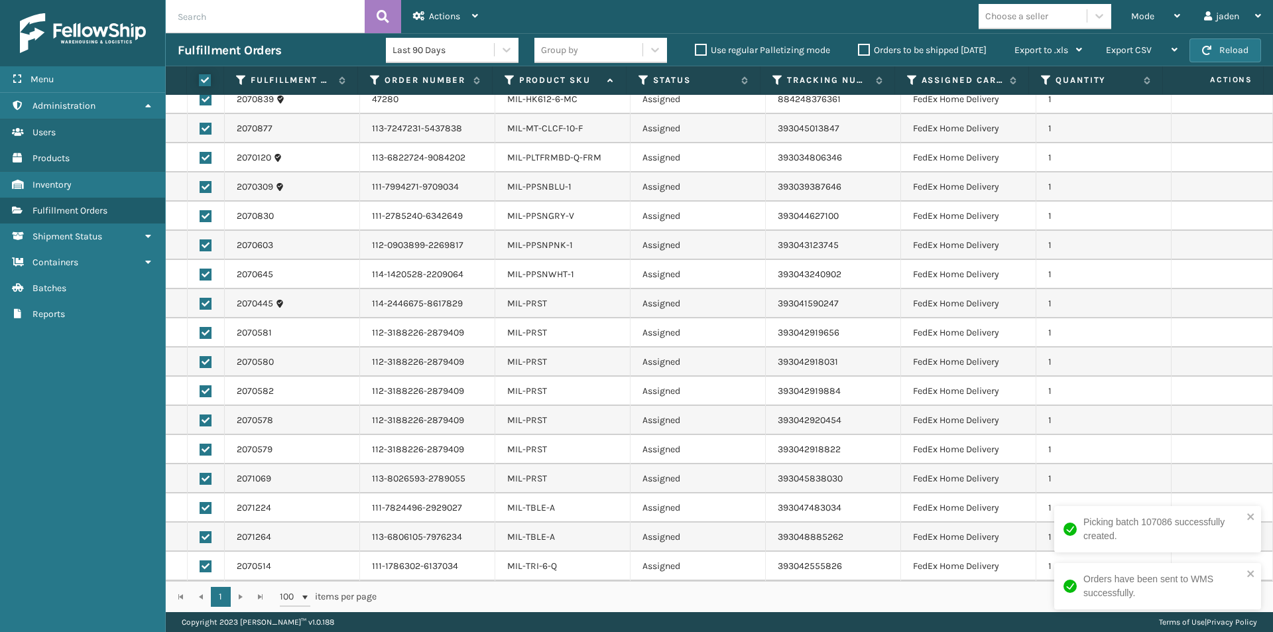
checkbox input "true"
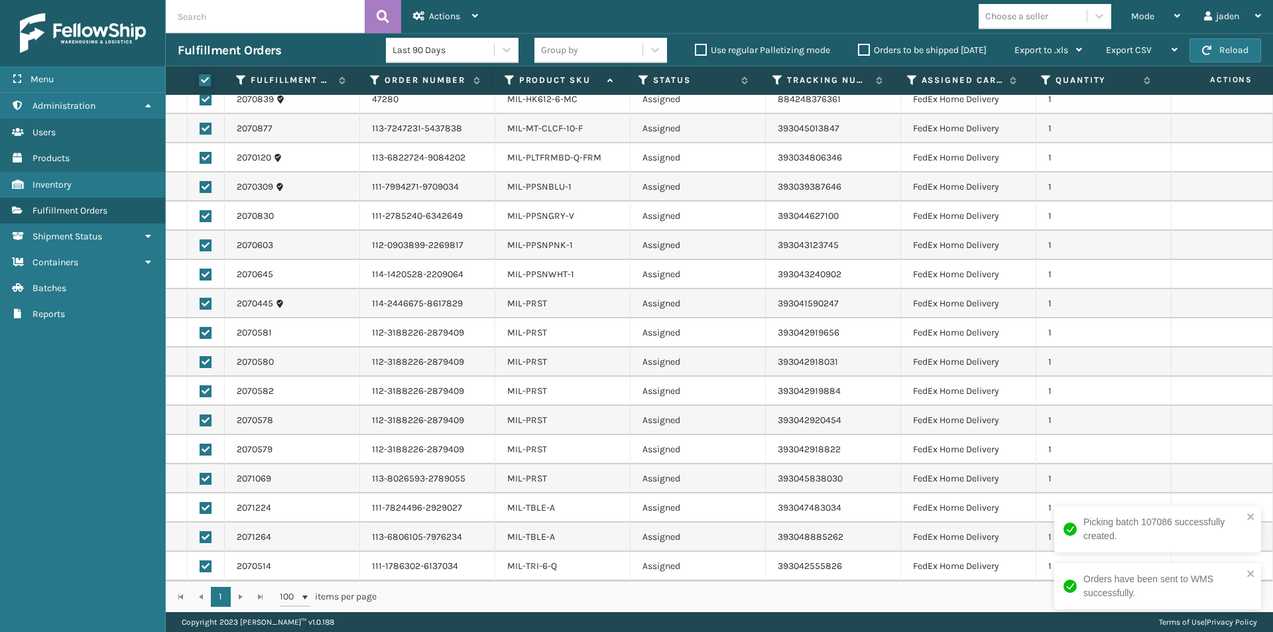
checkbox input "true"
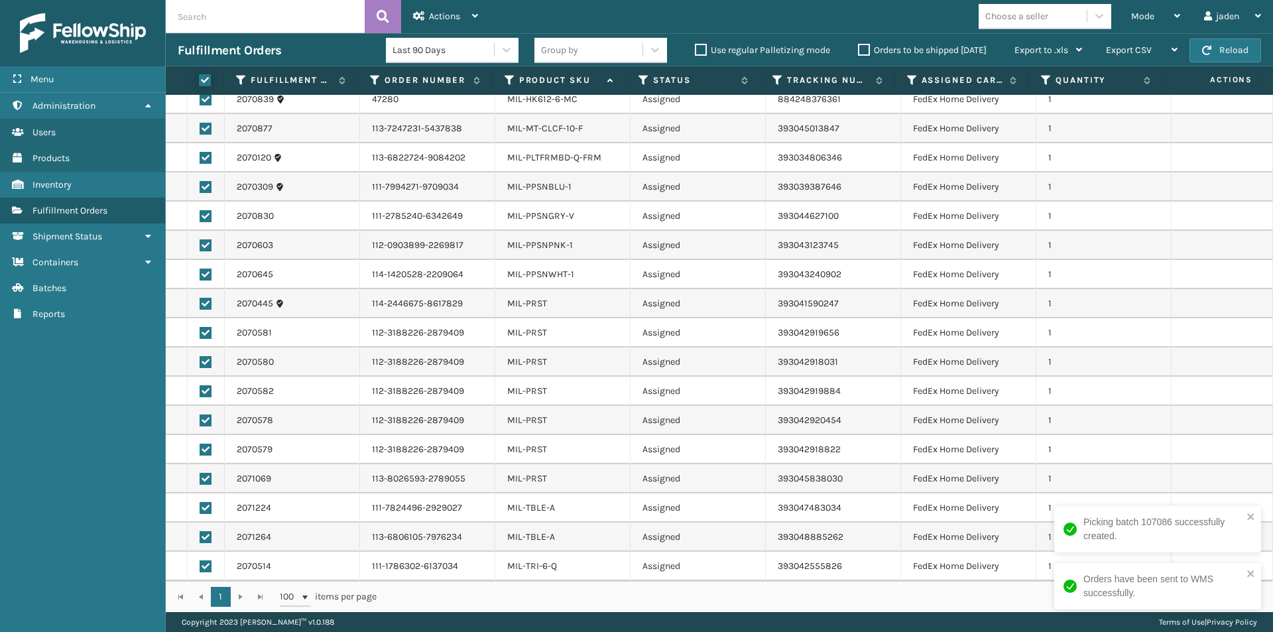
checkbox input "true"
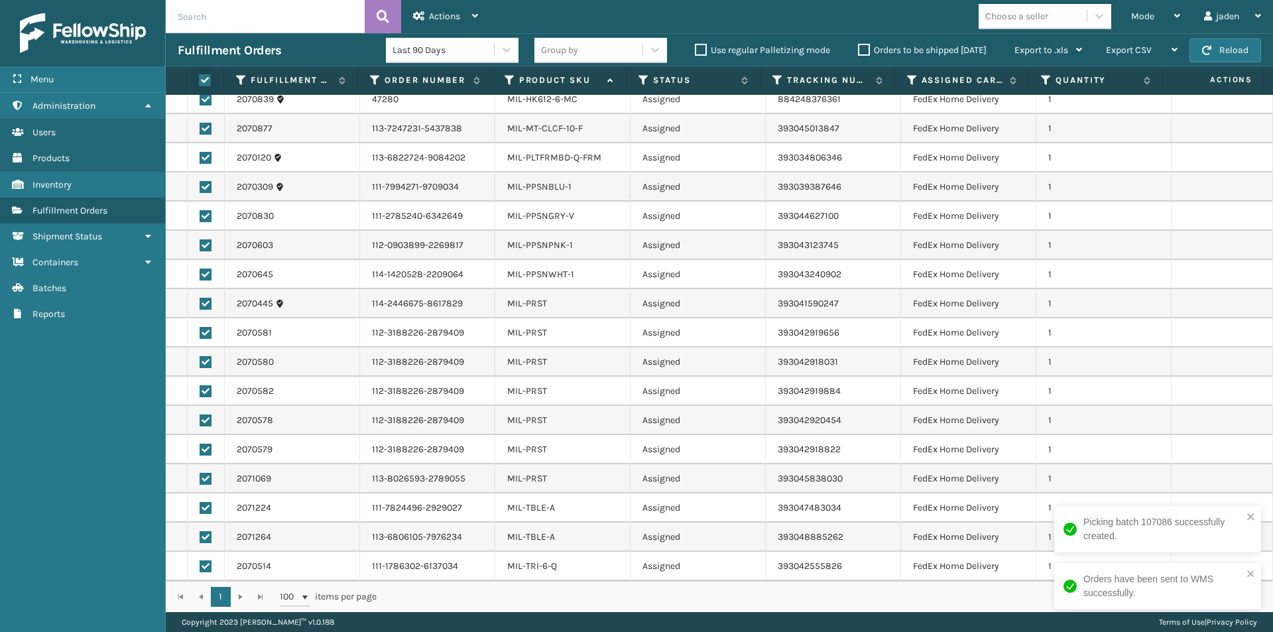
checkbox input "true"
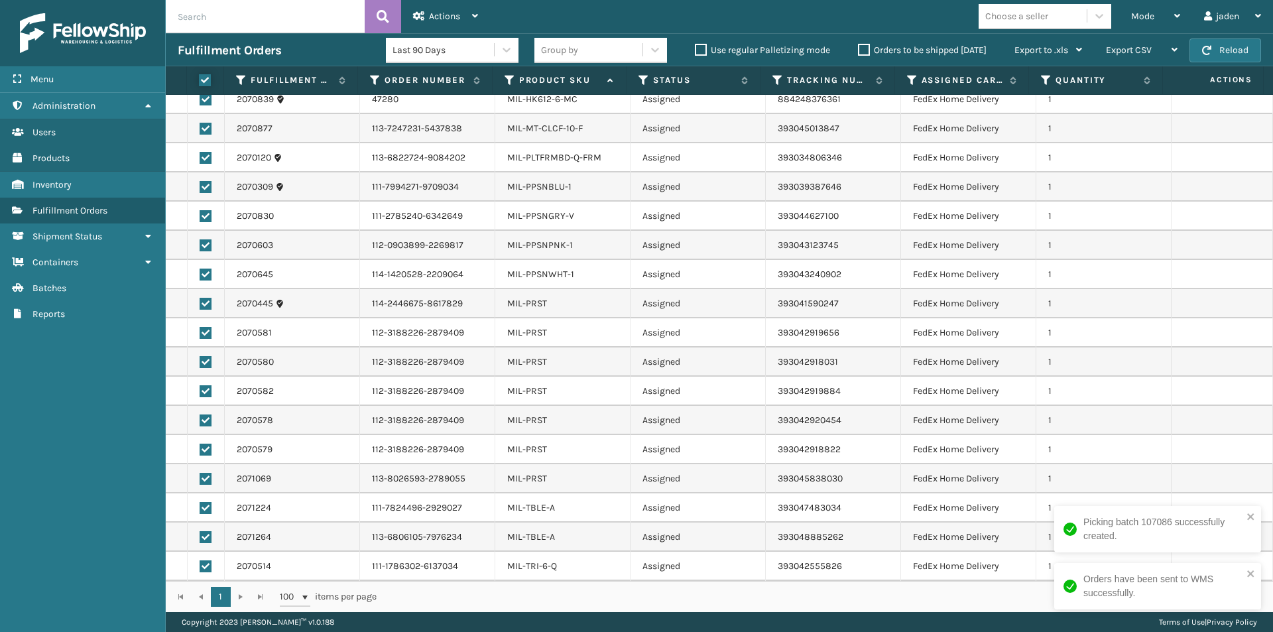
checkbox input "true"
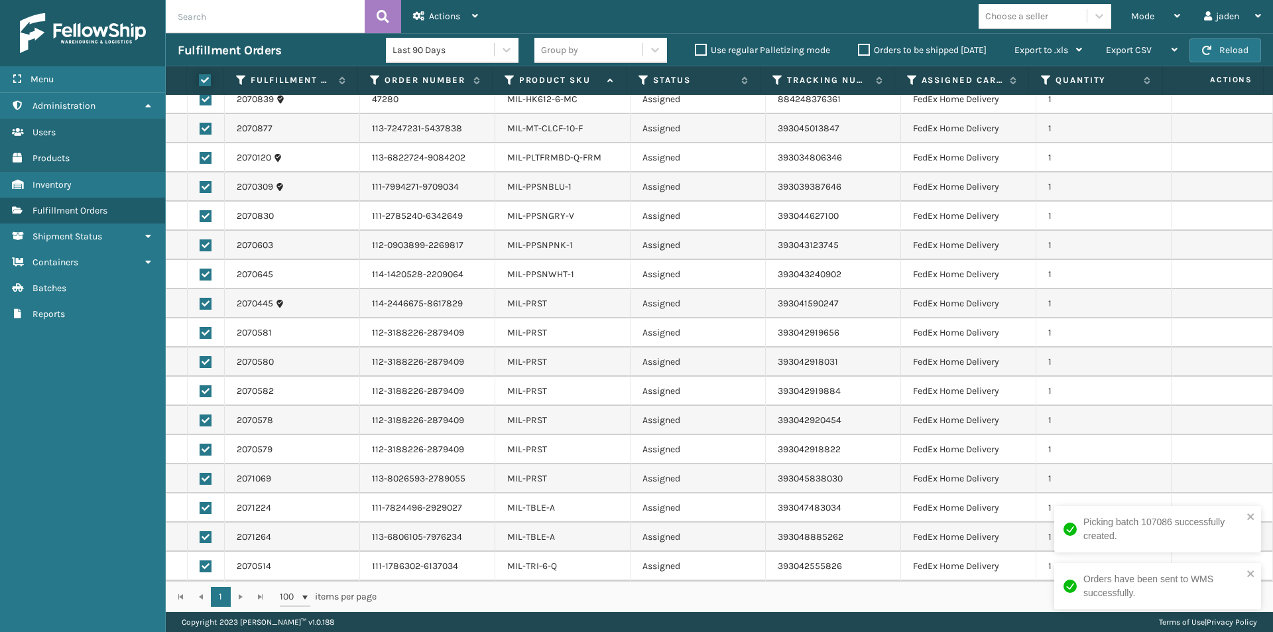
checkbox input "true"
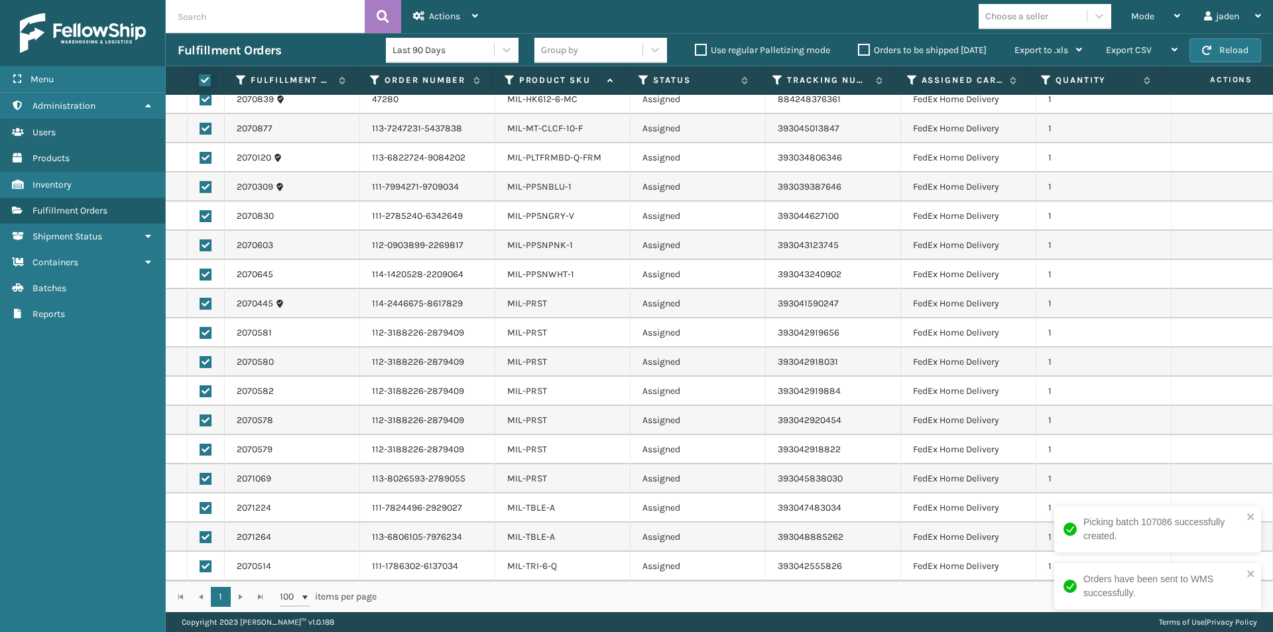
checkbox input "true"
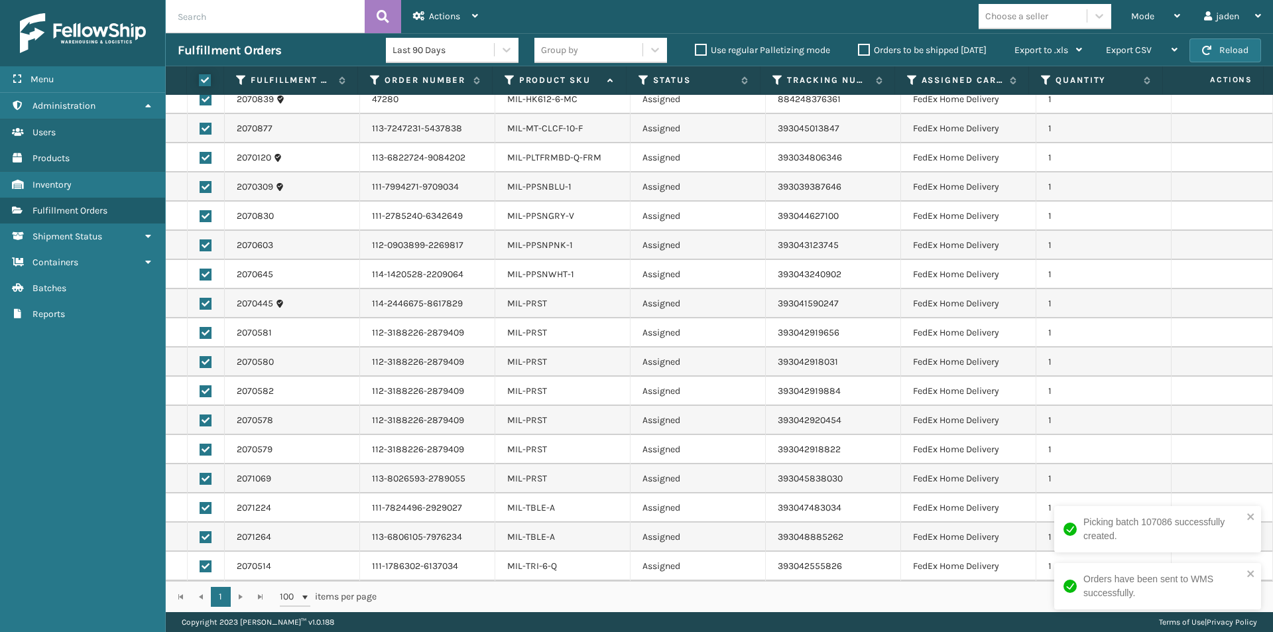
checkbox input "true"
click at [451, 9] on div "Actions" at bounding box center [445, 16] width 65 height 33
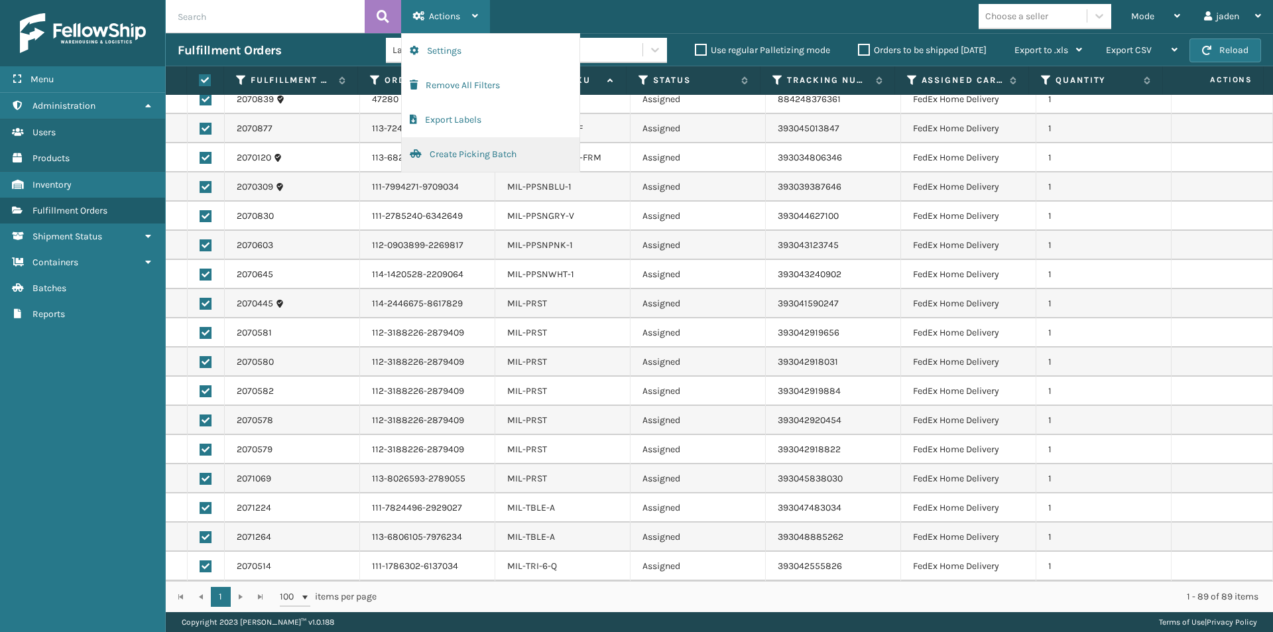
click at [450, 150] on button "Create Picking Batch" at bounding box center [491, 154] width 178 height 34
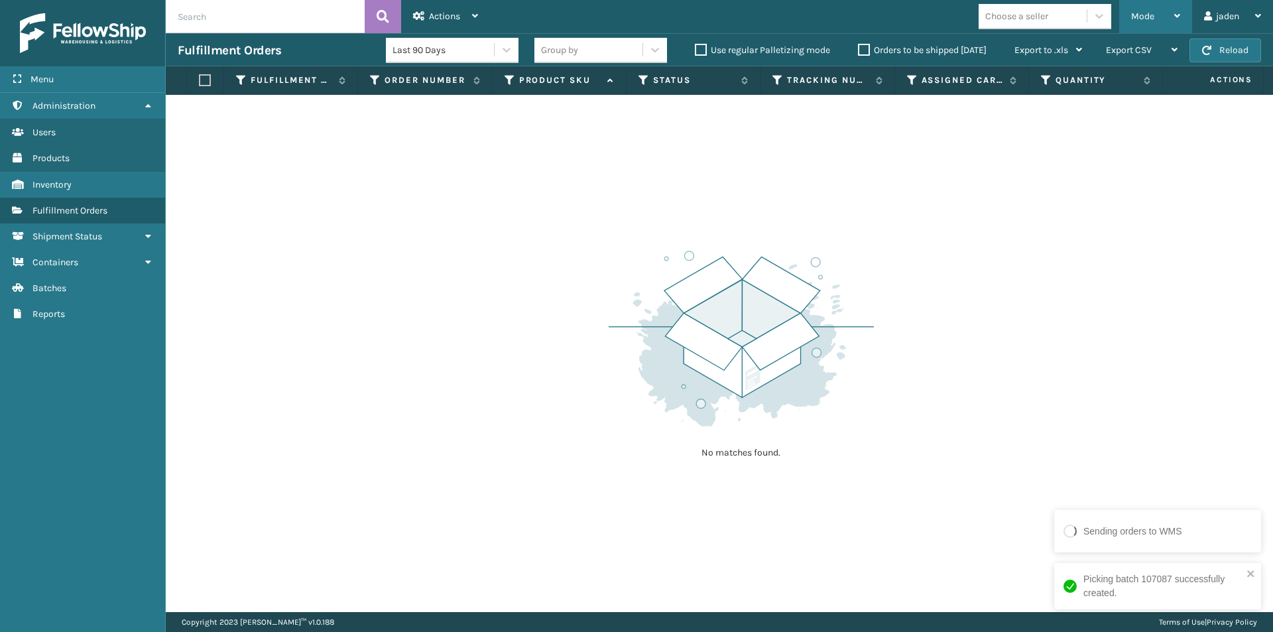
click at [1150, 13] on span "Mode" at bounding box center [1142, 16] width 23 height 11
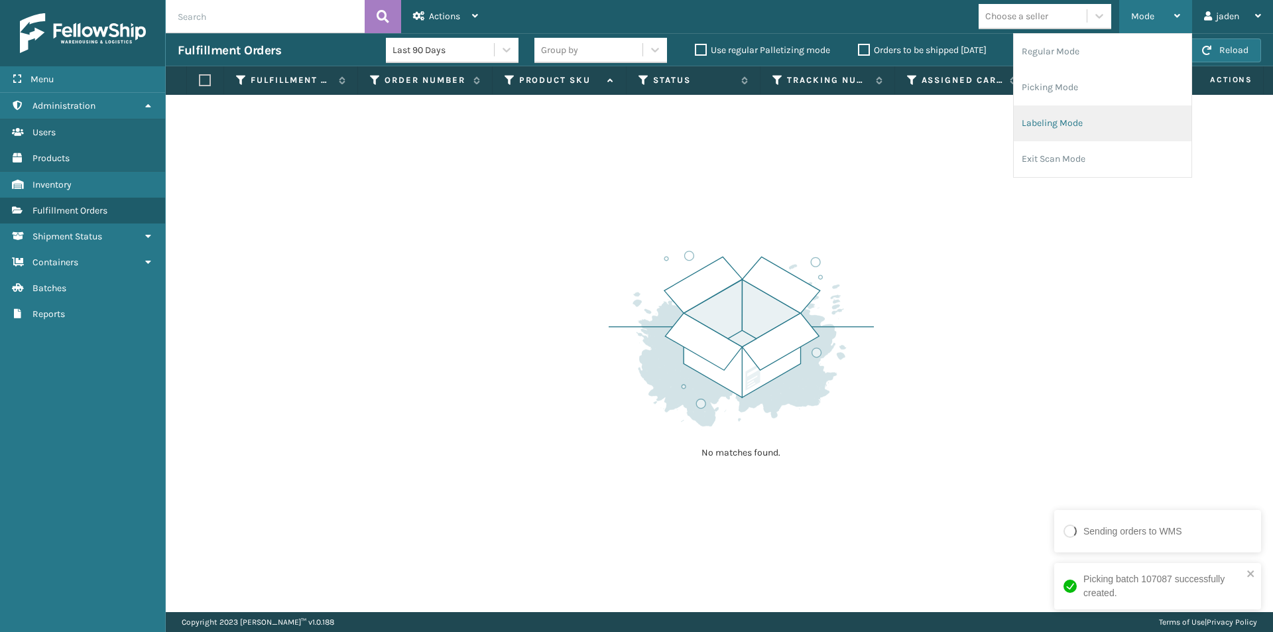
click at [1089, 122] on li "Labeling Mode" at bounding box center [1103, 123] width 178 height 36
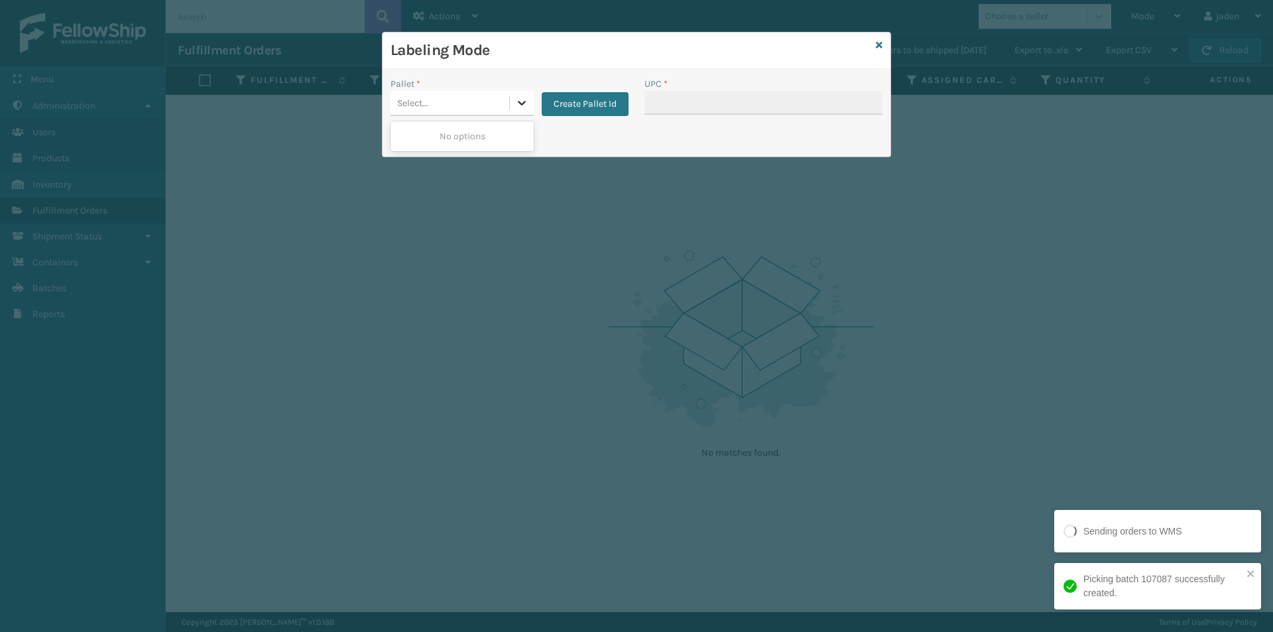
click at [519, 113] on div at bounding box center [522, 103] width 24 height 24
click at [581, 107] on button "Create Pallet Id" at bounding box center [585, 104] width 87 height 24
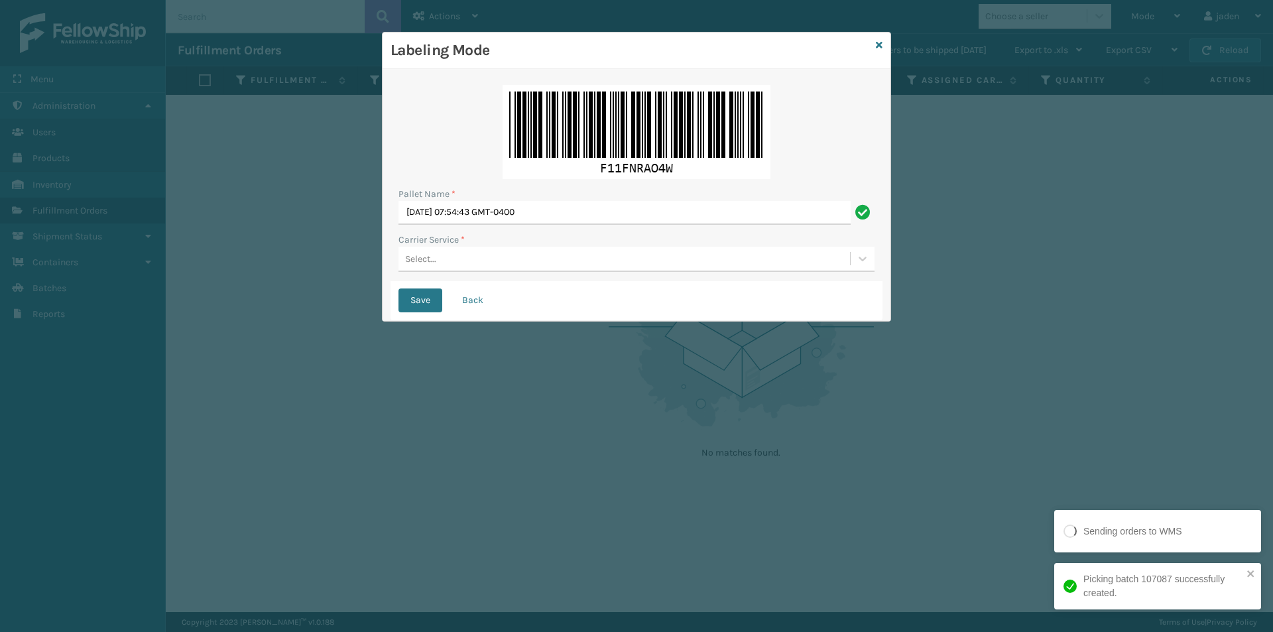
click at [476, 246] on div "Carrier Service *" at bounding box center [636, 240] width 476 height 14
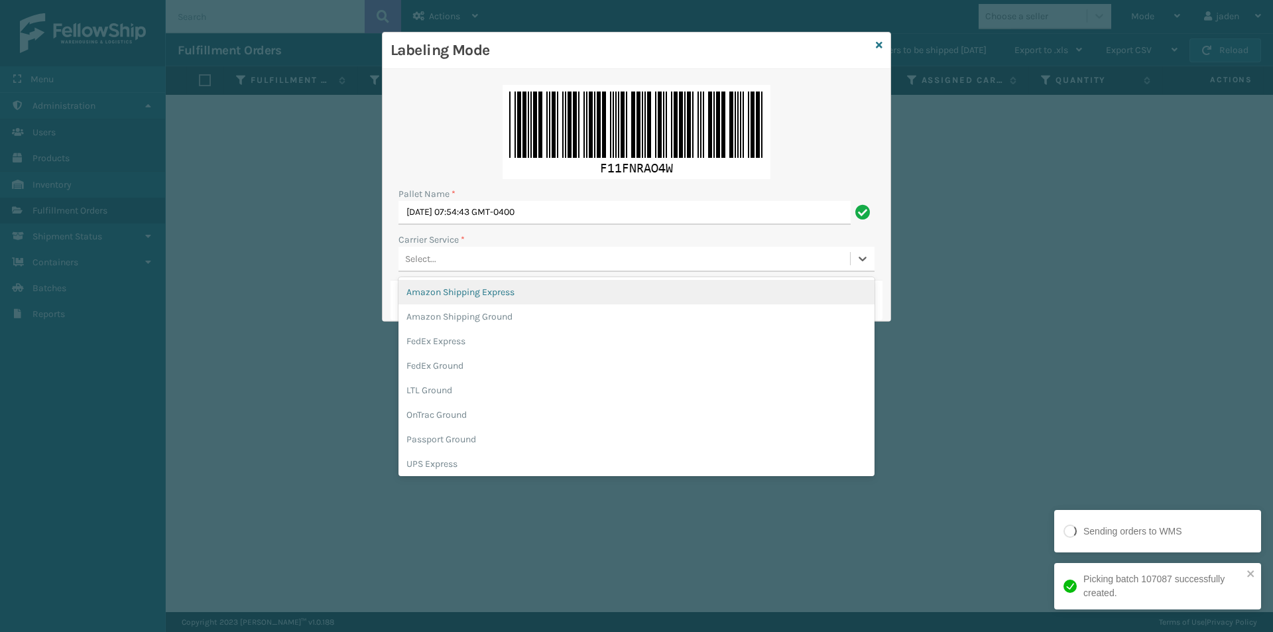
click at [476, 260] on div "Select..." at bounding box center [623, 259] width 451 height 22
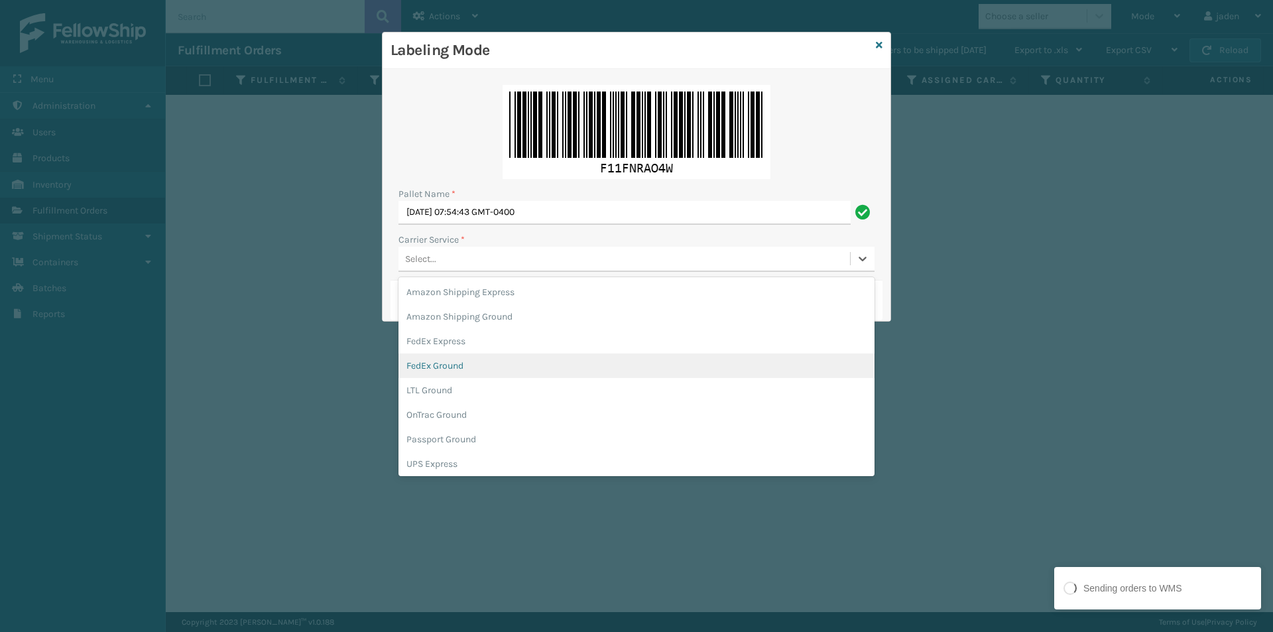
scroll to position [76, 0]
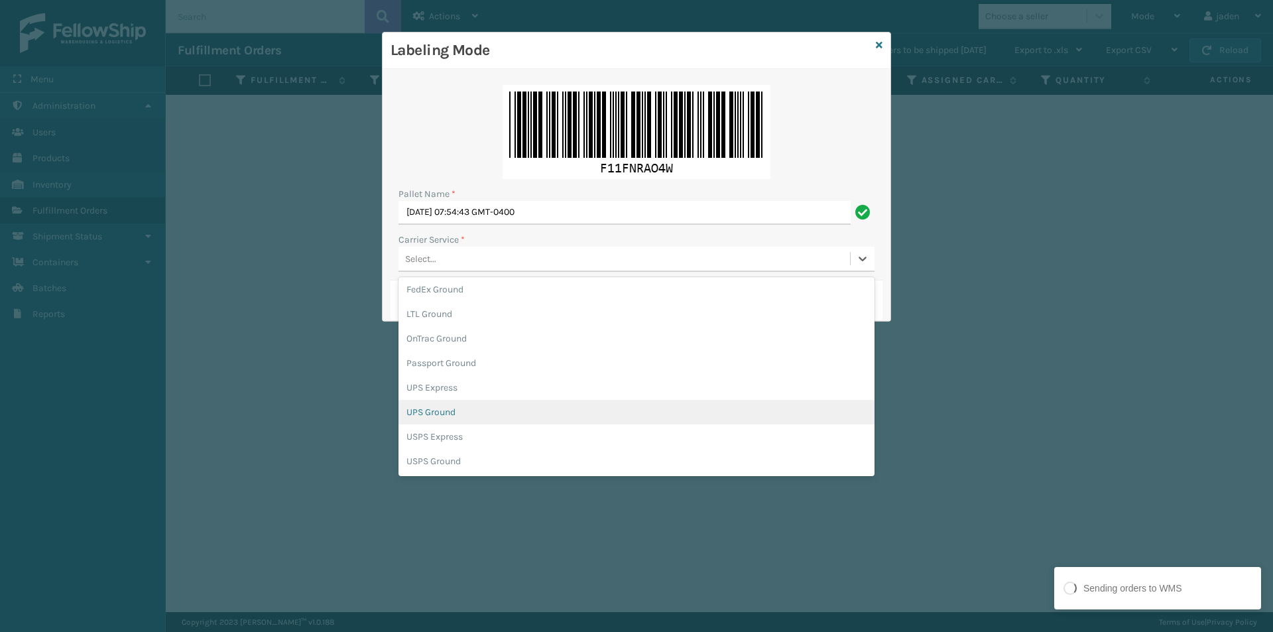
click at [437, 416] on div "UPS Ground" at bounding box center [636, 412] width 476 height 25
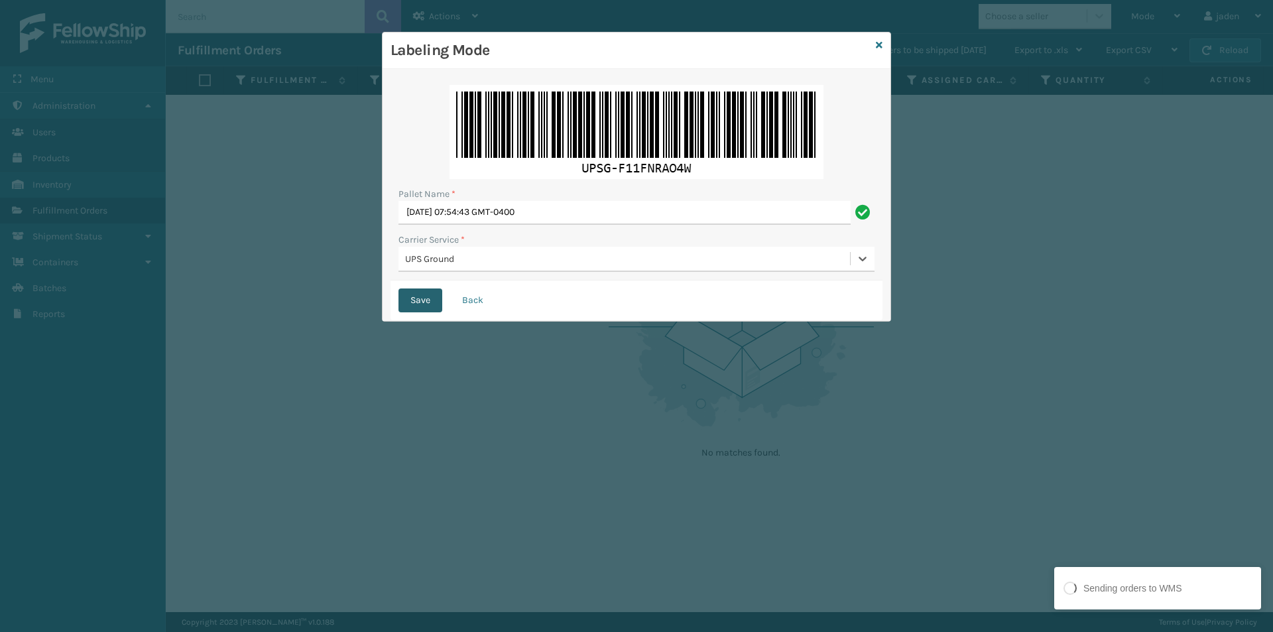
click at [414, 302] on button "Save" at bounding box center [420, 300] width 44 height 24
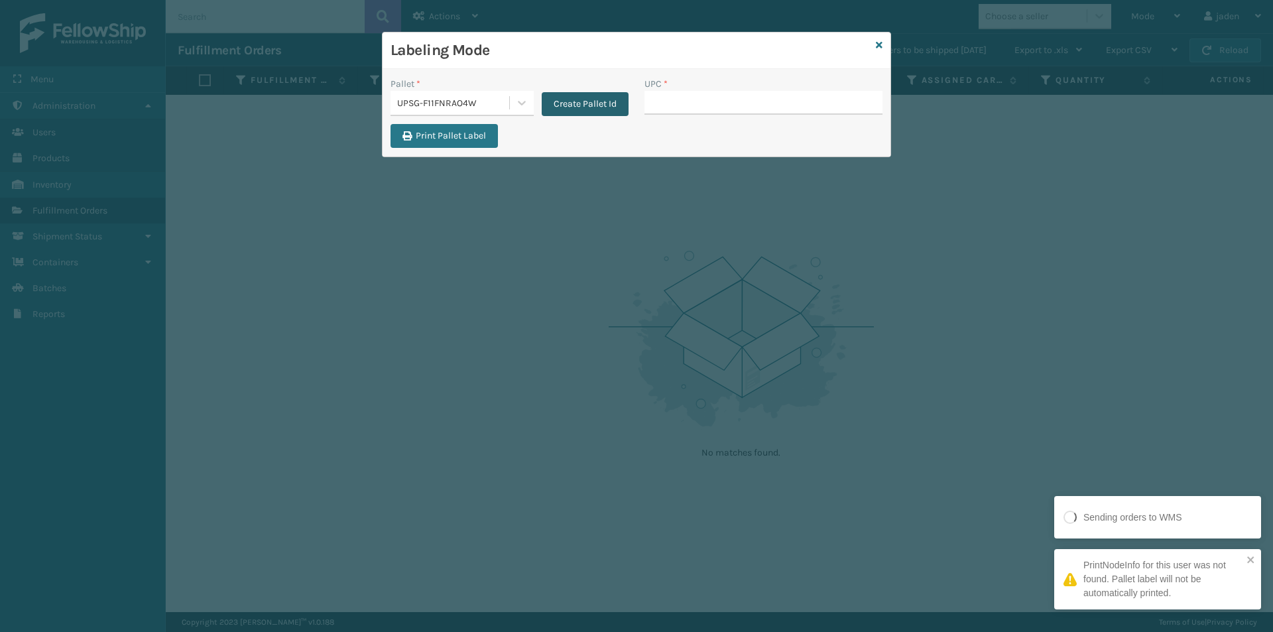
click at [581, 105] on button "Create Pallet Id" at bounding box center [585, 104] width 87 height 24
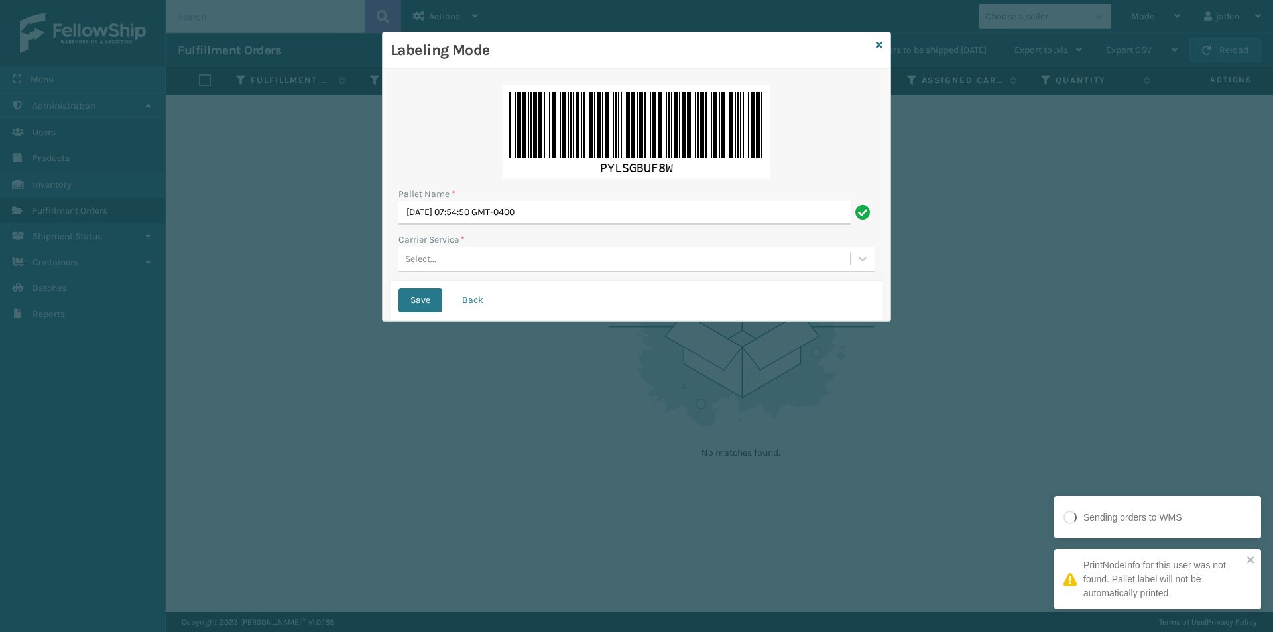
click at [499, 274] on div "Pallet Name * [DATE] 07:54:50 GMT-0400 Carrier Service * Select..." at bounding box center [637, 179] width 492 height 204
click at [499, 266] on div "Select..." at bounding box center [623, 259] width 451 height 22
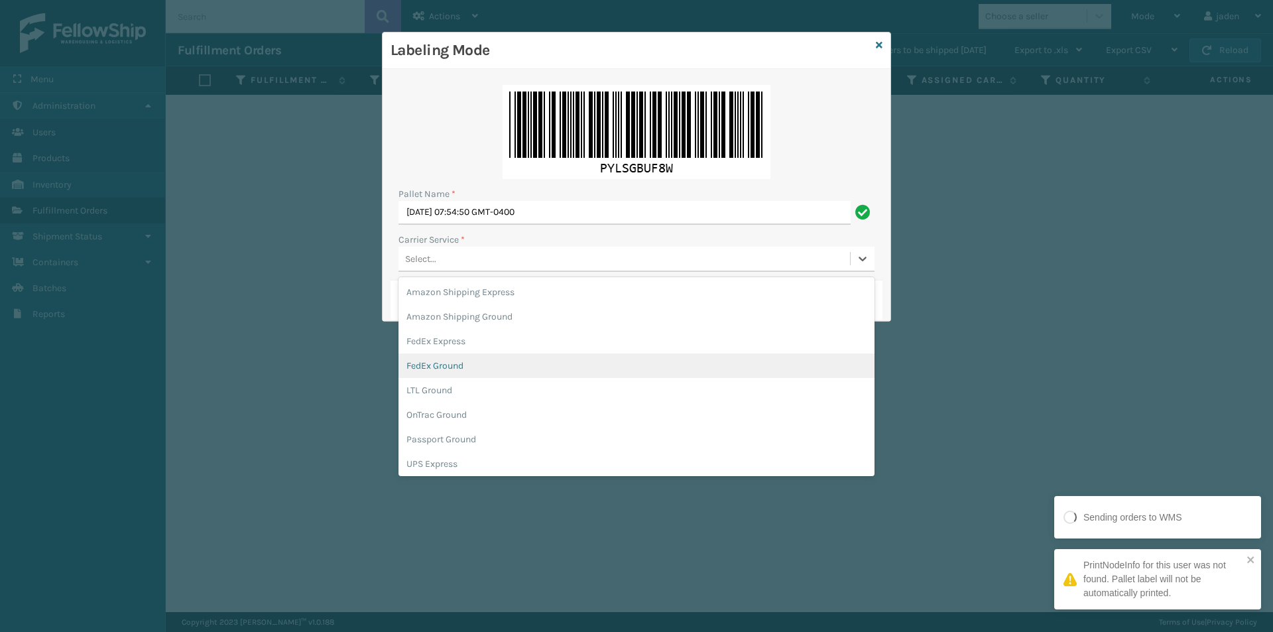
click at [457, 365] on div "FedEx Ground" at bounding box center [636, 365] width 476 height 25
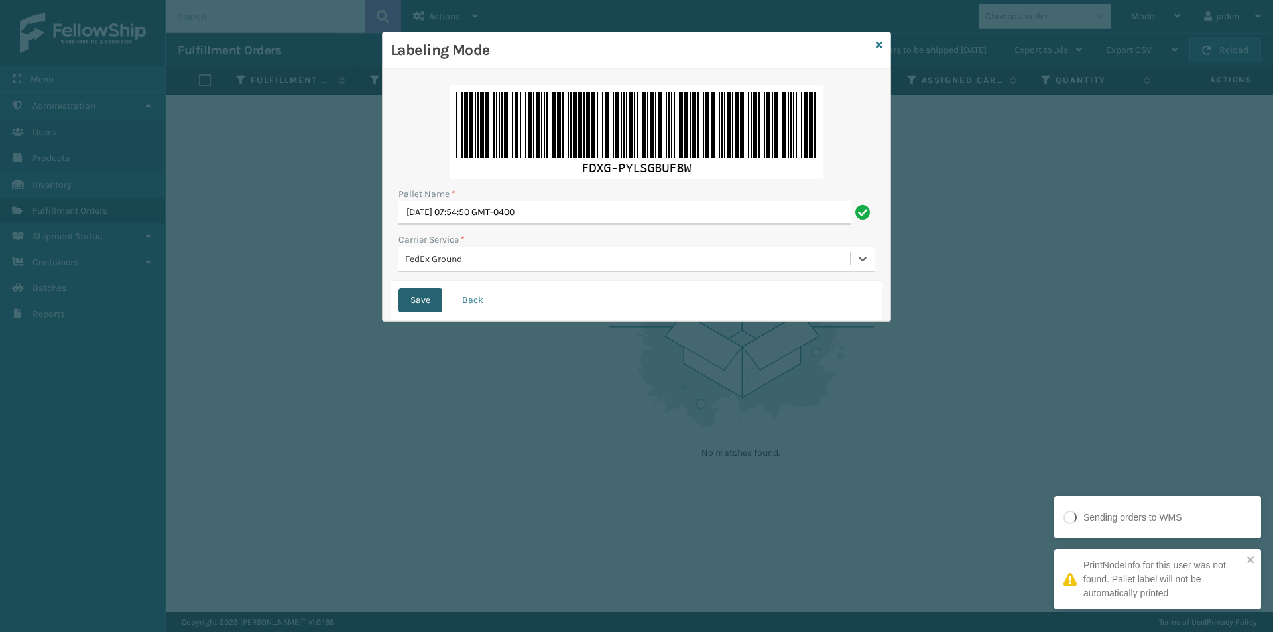
click at [421, 296] on button "Save" at bounding box center [420, 300] width 44 height 24
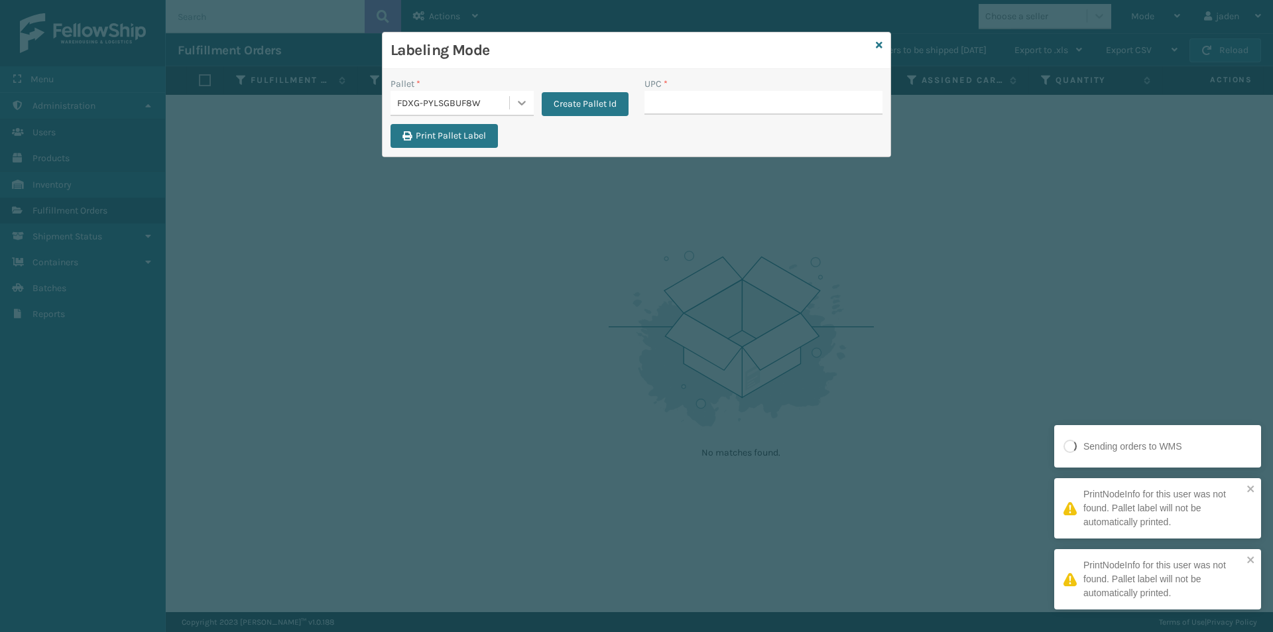
click at [524, 106] on icon at bounding box center [521, 102] width 13 height 13
click at [737, 107] on input "UPC *" at bounding box center [763, 103] width 238 height 24
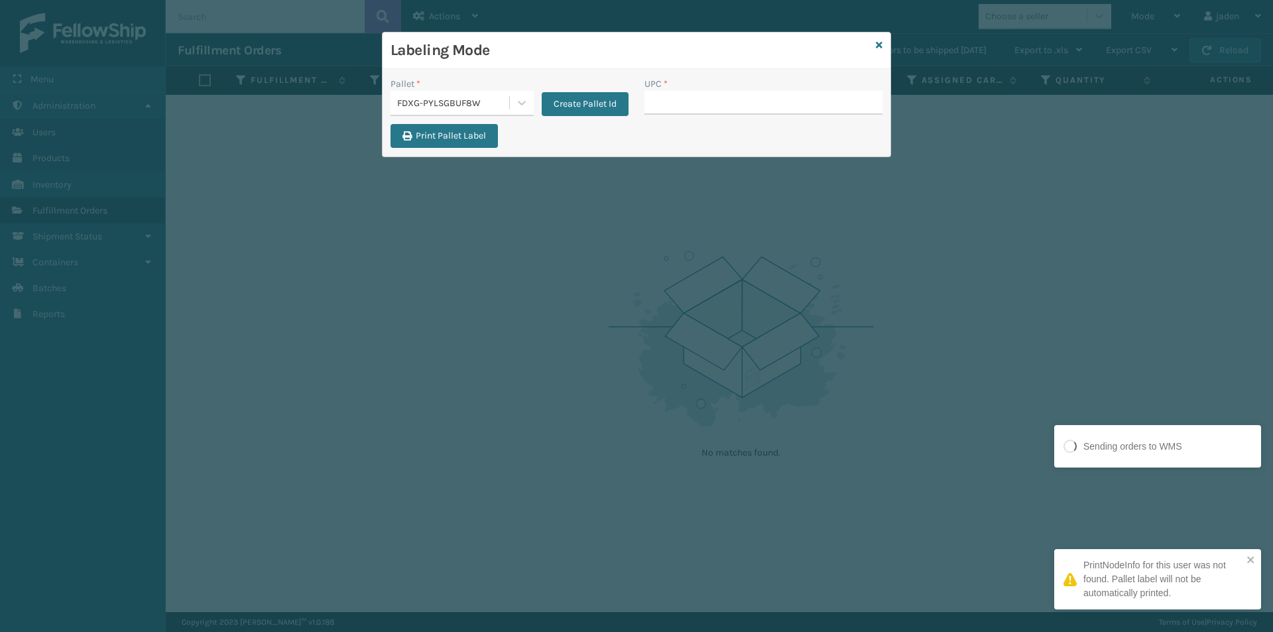
click at [874, 48] on div "Labeling Mode" at bounding box center [637, 50] width 508 height 36
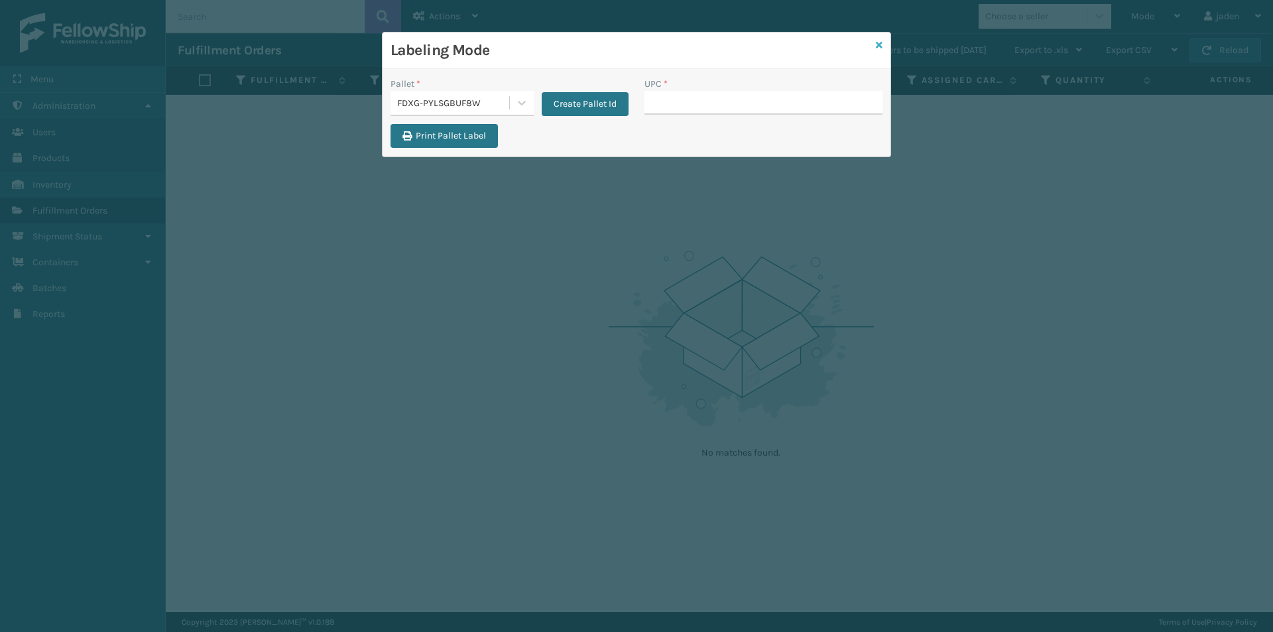
click at [876, 46] on icon at bounding box center [879, 44] width 7 height 9
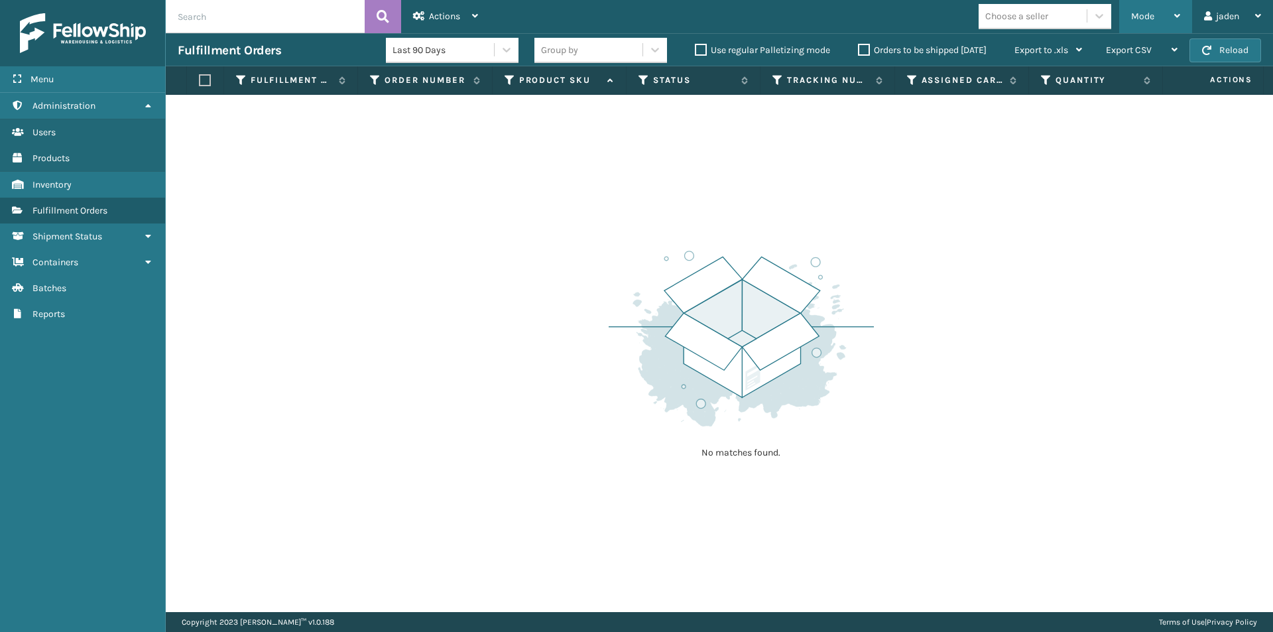
click at [1154, 22] on div "Mode" at bounding box center [1155, 16] width 49 height 33
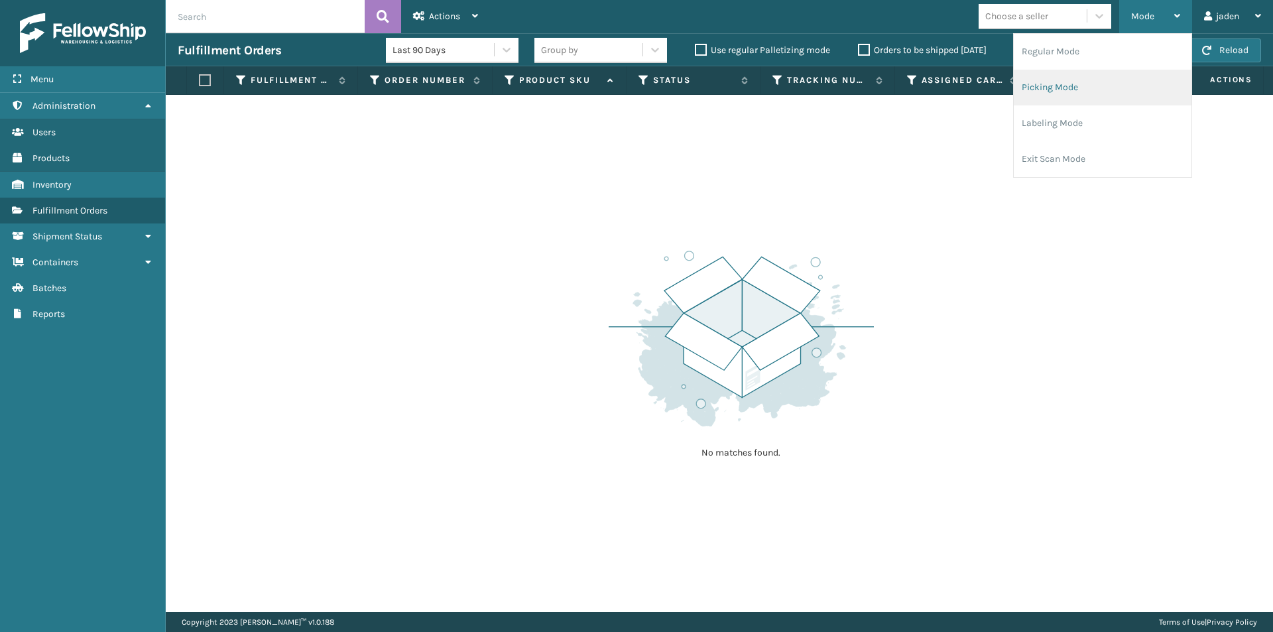
click at [1116, 80] on li "Picking Mode" at bounding box center [1103, 88] width 178 height 36
